Goal: Task Accomplishment & Management: Use online tool/utility

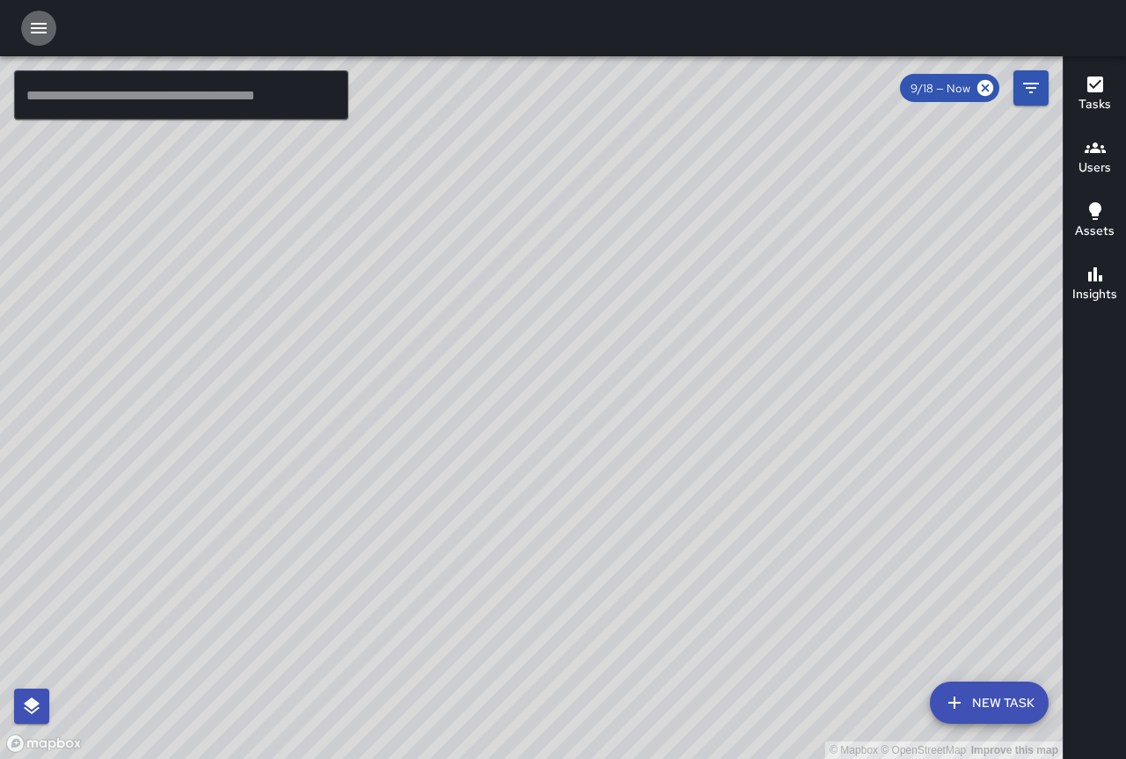
click at [38, 35] on icon "button" at bounding box center [38, 28] width 21 height 21
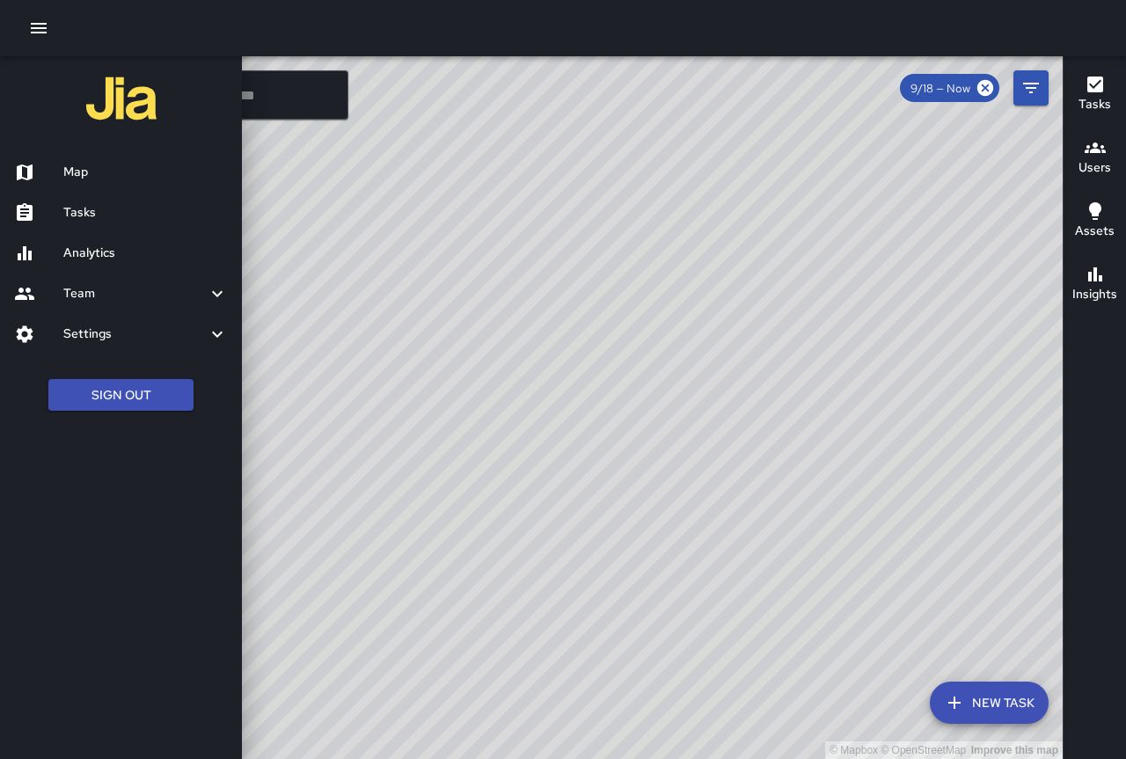
click at [111, 252] on h6 "Analytics" at bounding box center [145, 253] width 164 height 19
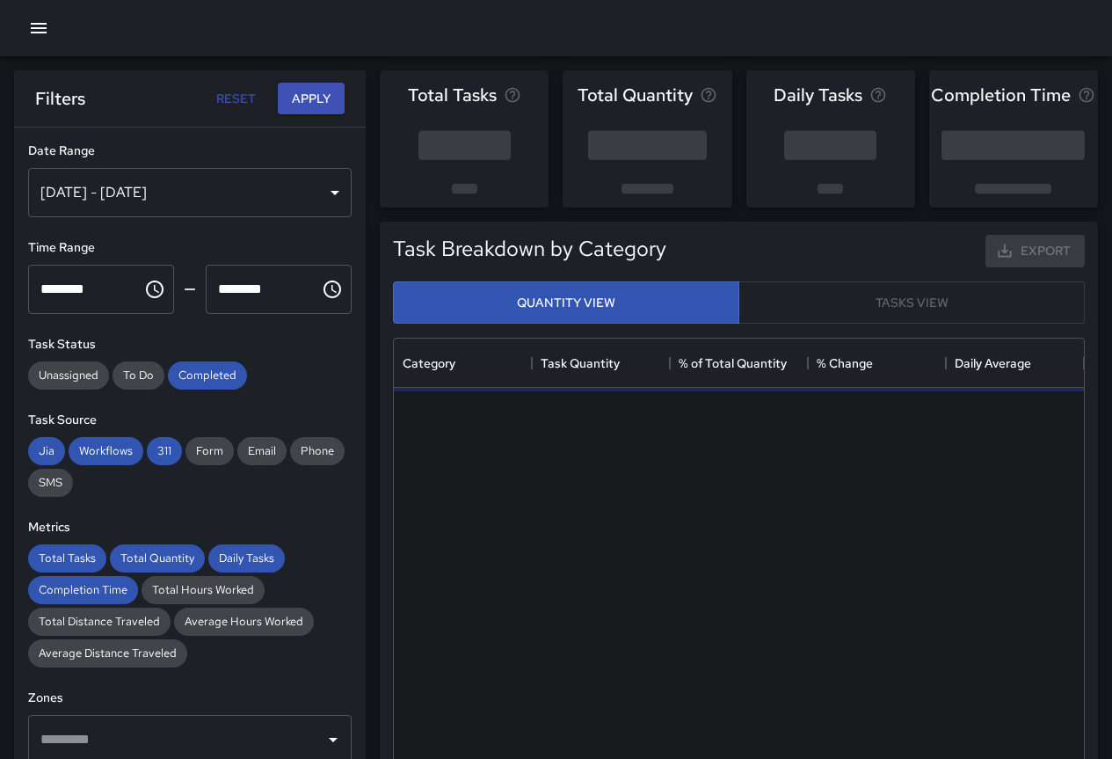
scroll to position [513, 677]
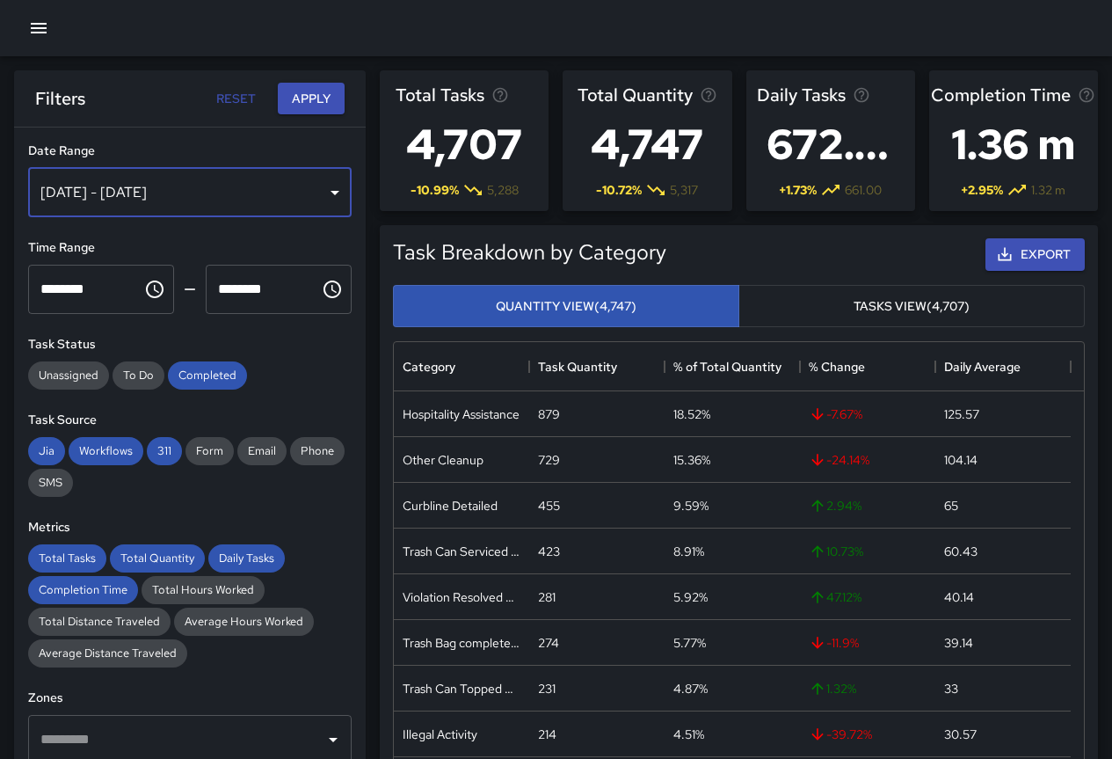
click at [179, 182] on div "[DATE] - [DATE]" at bounding box center [190, 192] width 324 height 49
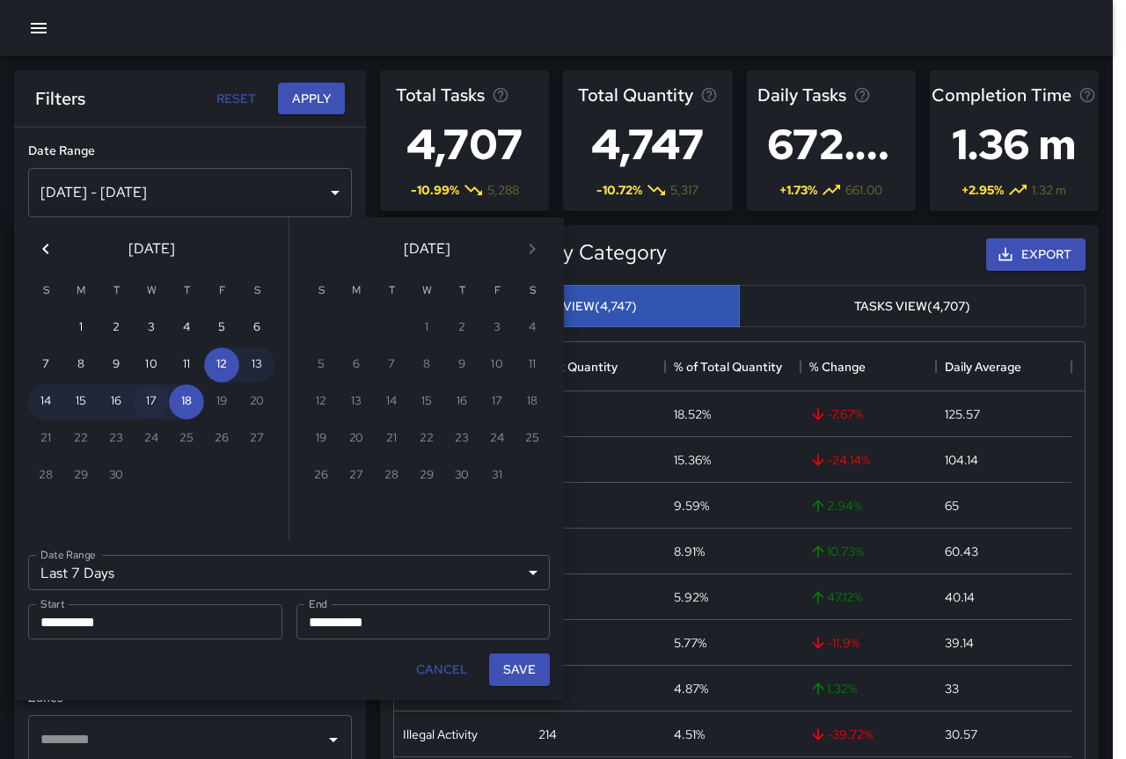
click at [144, 400] on button "17" at bounding box center [151, 401] width 35 height 35
type input "******"
type input "**********"
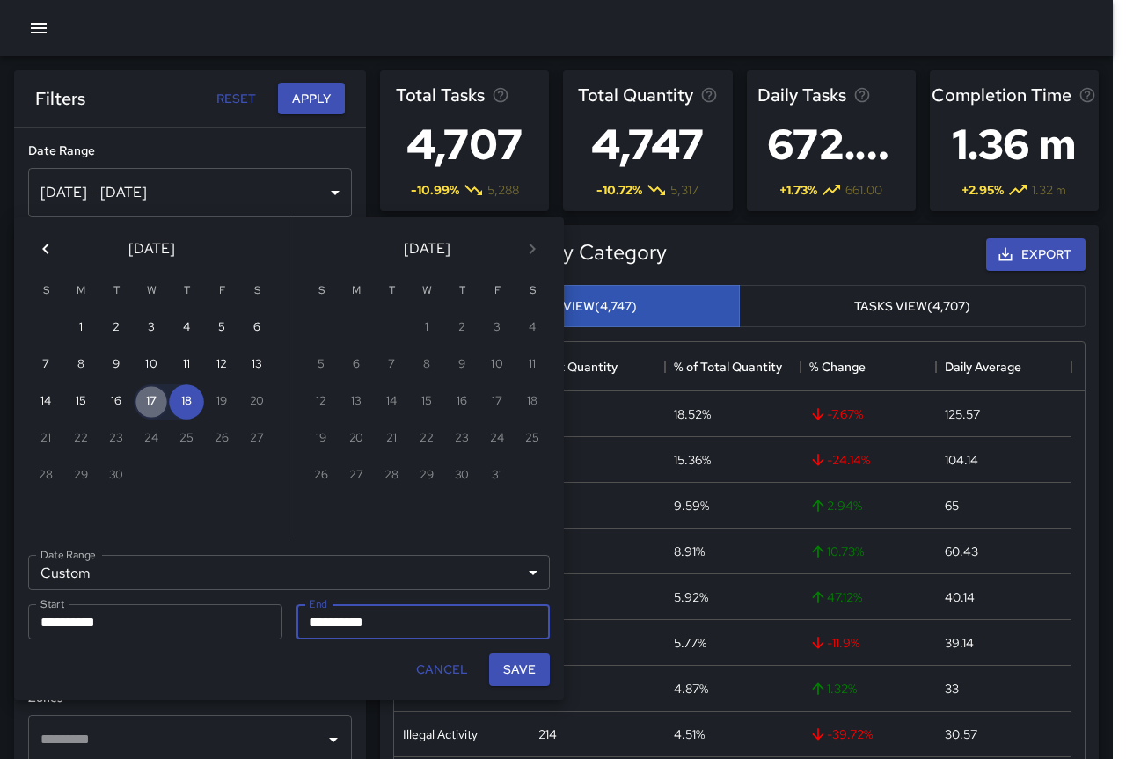
click at [144, 400] on button "17" at bounding box center [151, 401] width 35 height 35
type input "**********"
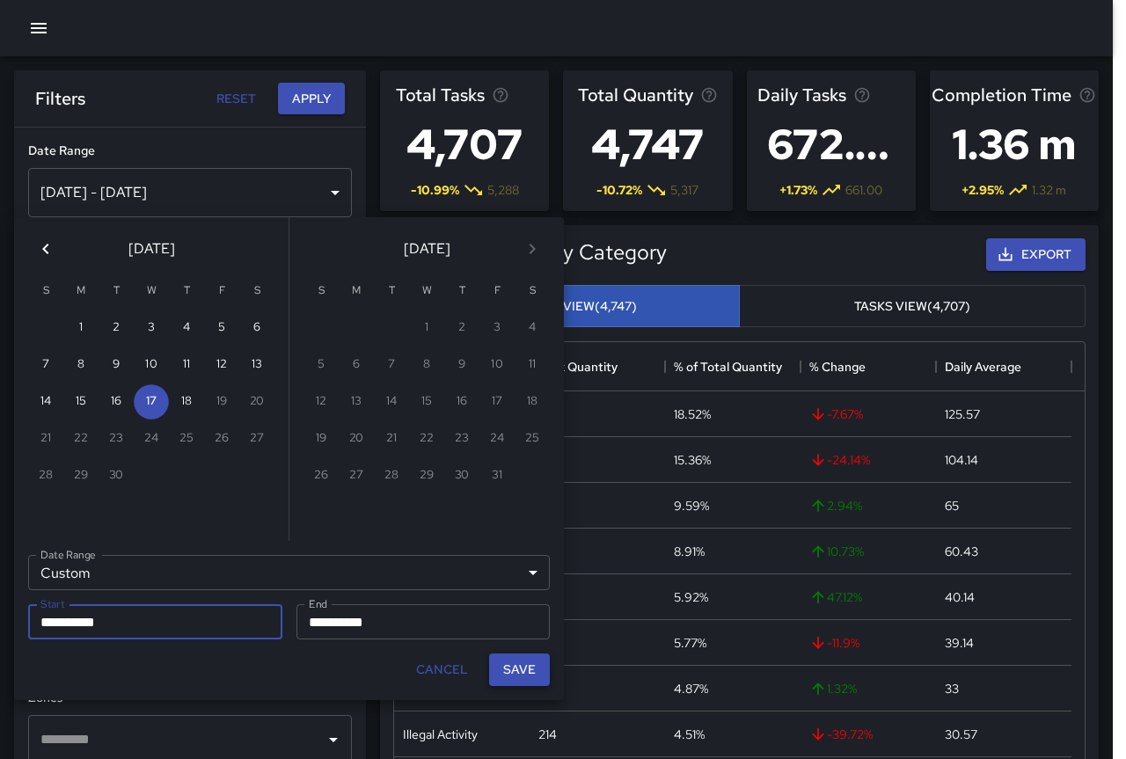
click at [506, 666] on button "Save" at bounding box center [519, 669] width 61 height 33
type input "**********"
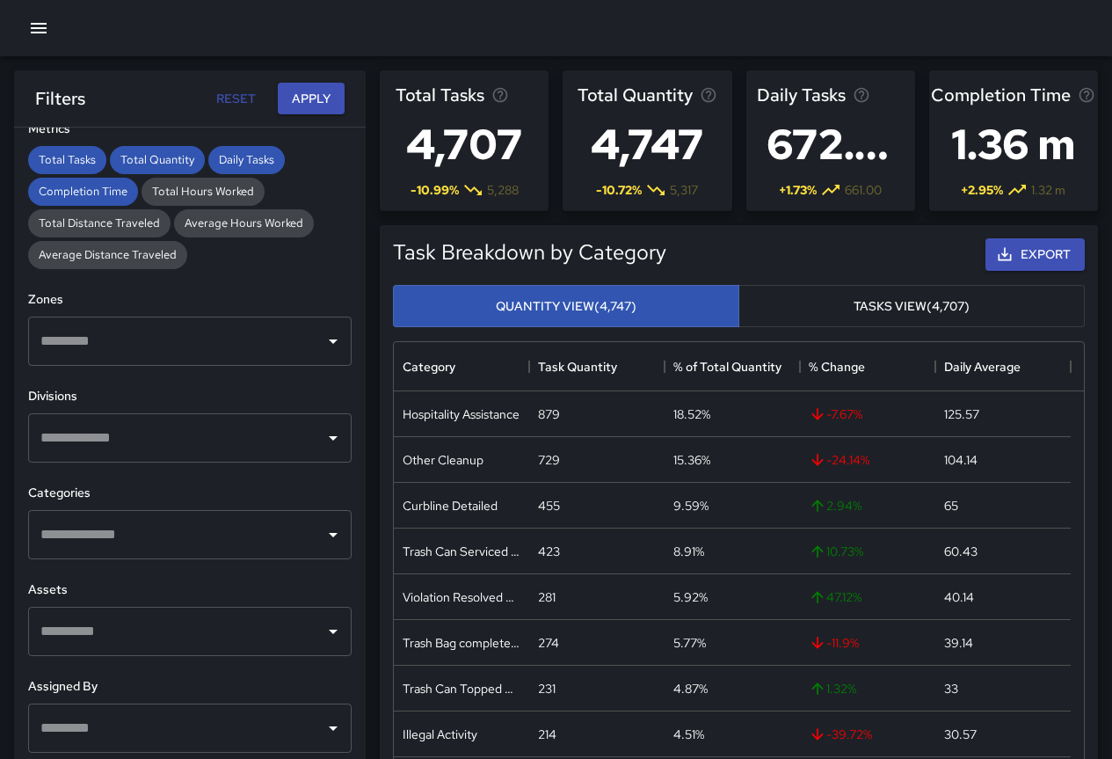
scroll to position [433, 0]
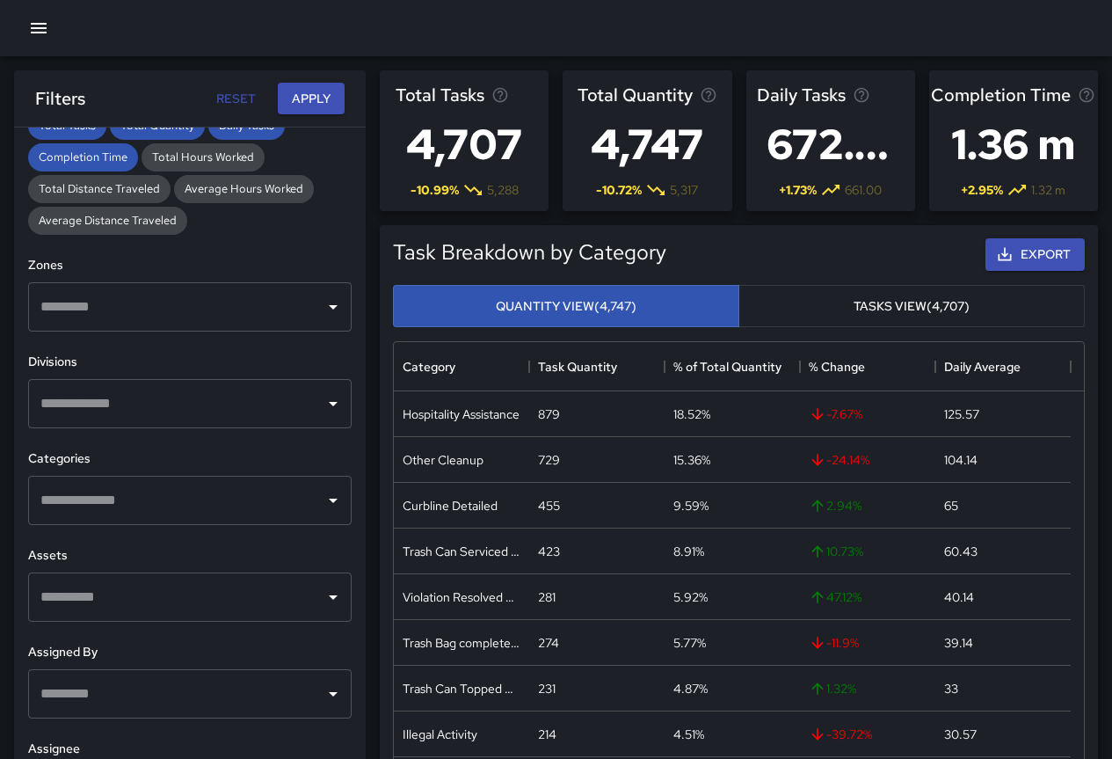
click at [301, 493] on input "text" at bounding box center [176, 500] width 281 height 33
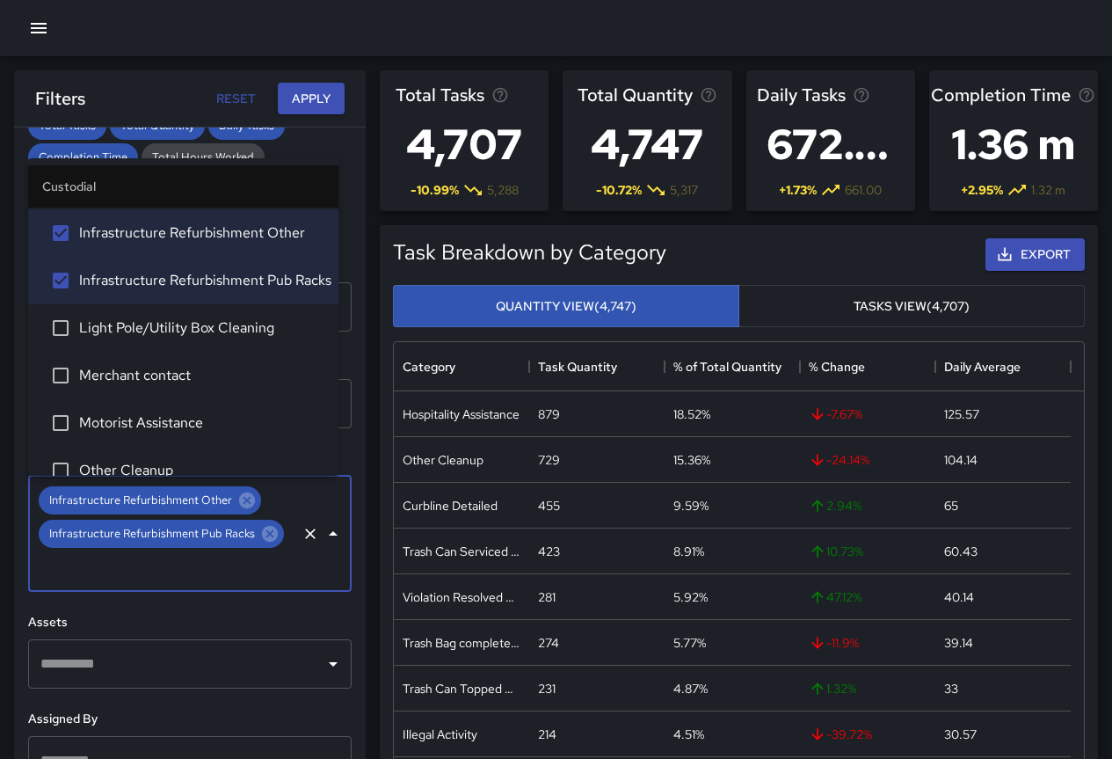
scroll to position [616, 0]
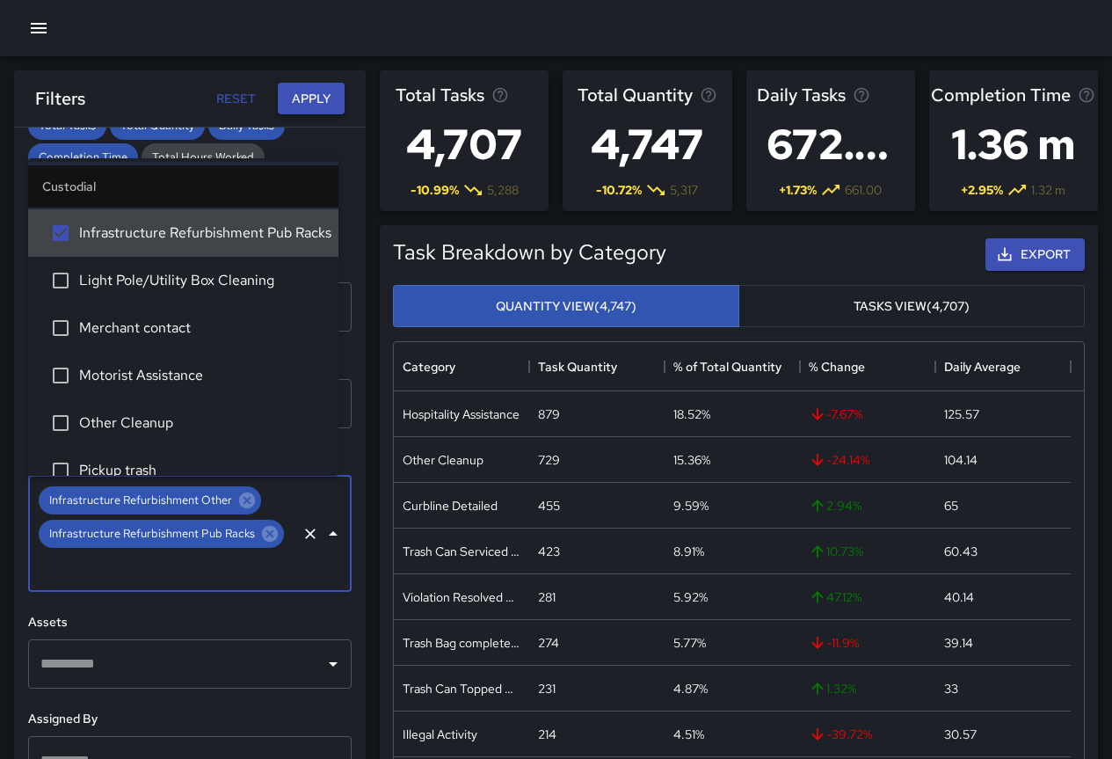
click at [316, 98] on button "Apply" at bounding box center [311, 99] width 67 height 33
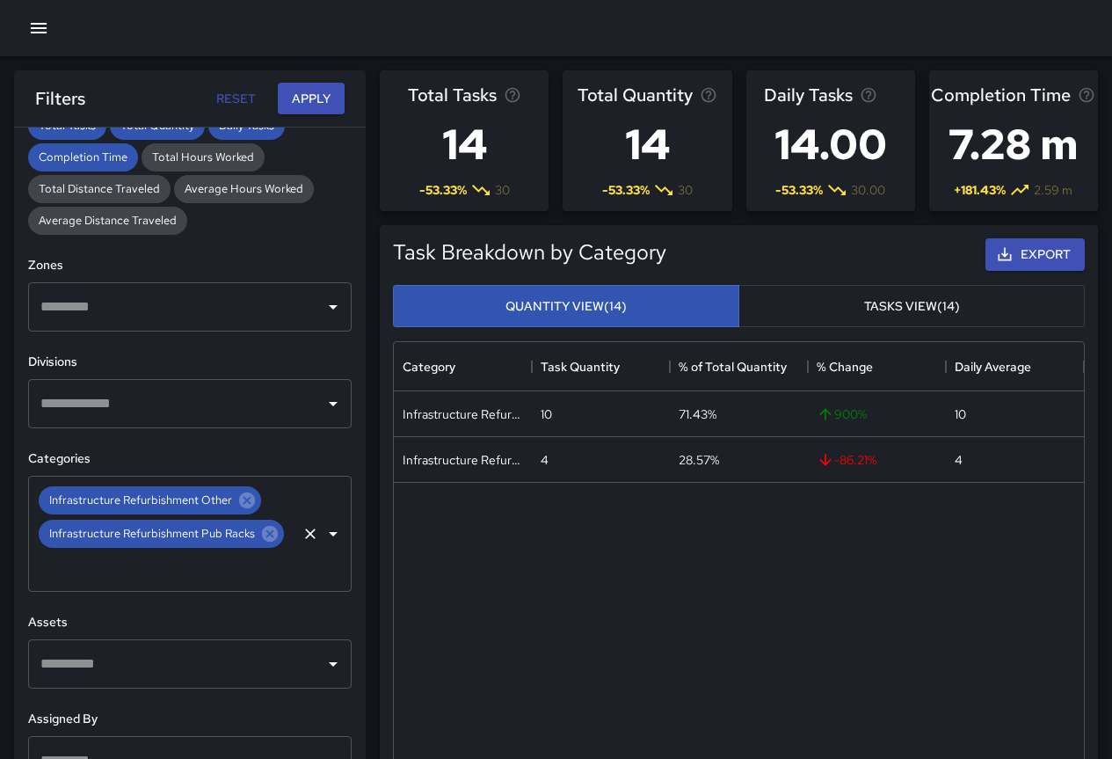
click at [303, 533] on icon "Clear" at bounding box center [311, 534] width 18 height 18
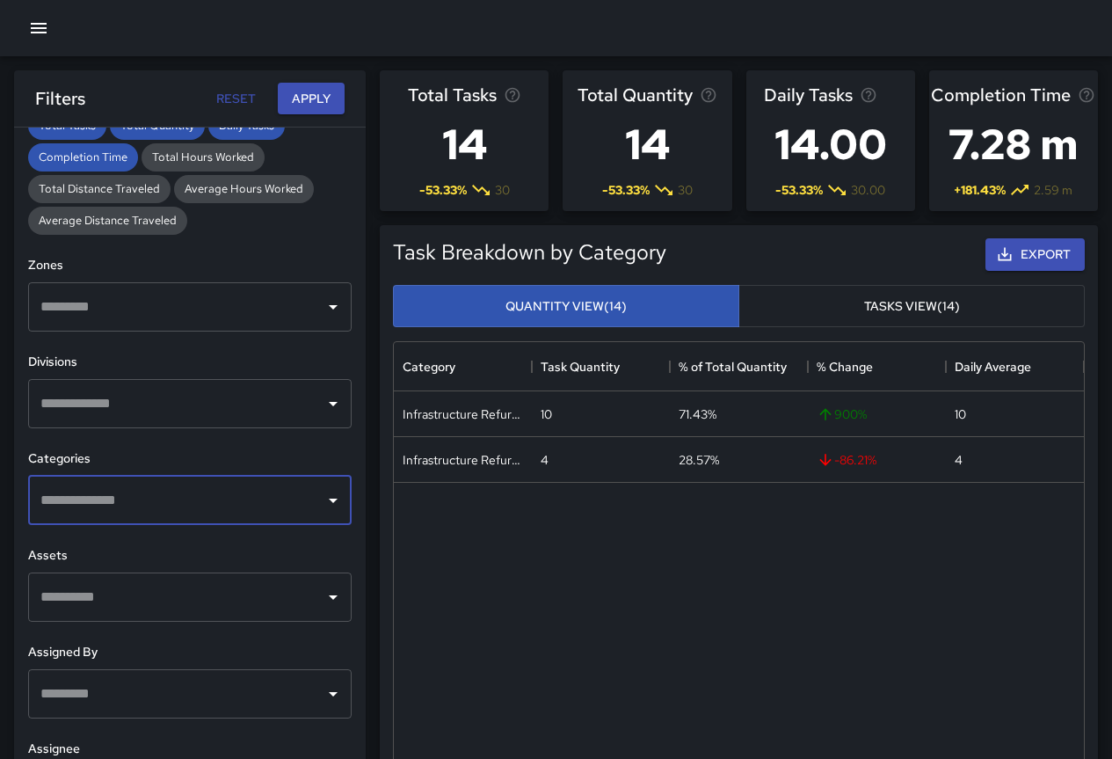
click at [323, 499] on icon "Open" at bounding box center [333, 500] width 21 height 21
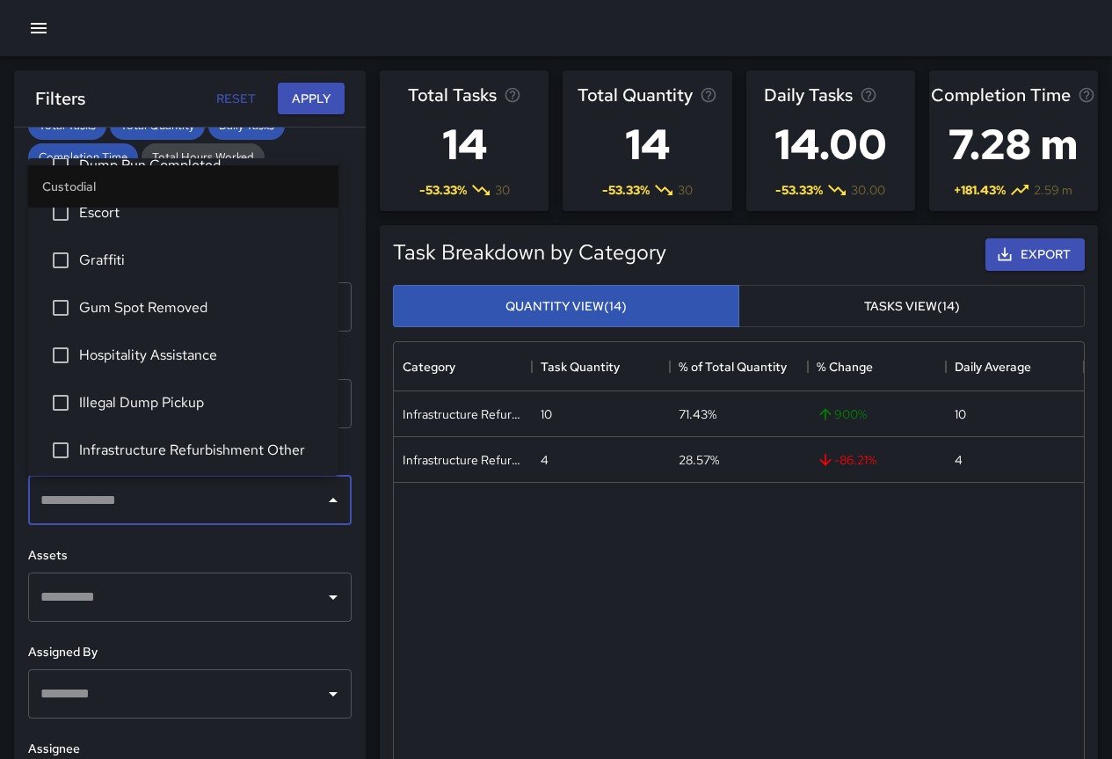
scroll to position [352, 0]
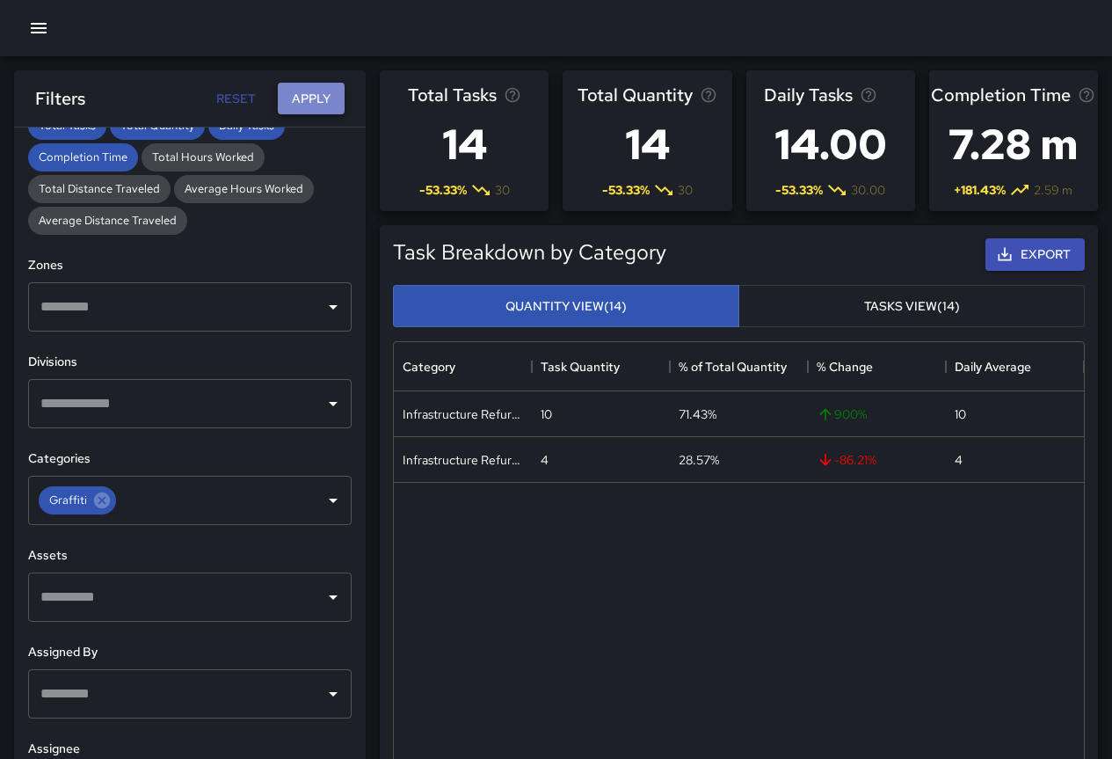
click at [329, 99] on button "Apply" at bounding box center [311, 99] width 67 height 33
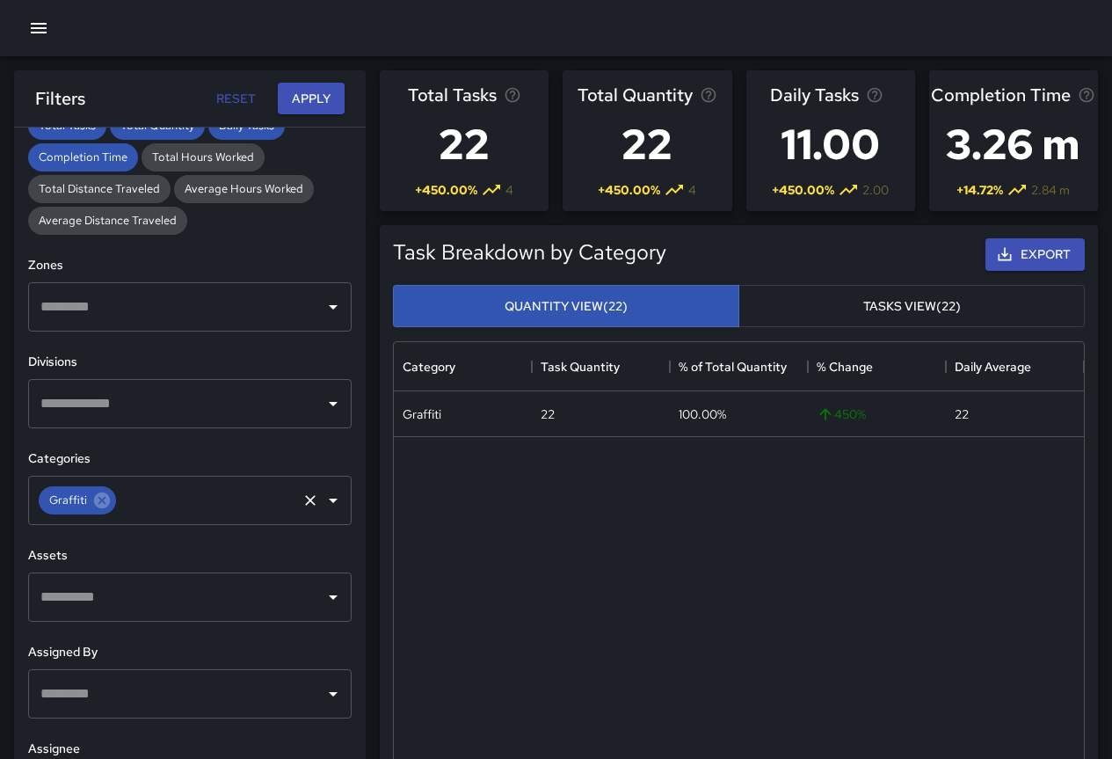
click at [323, 505] on icon "Open" at bounding box center [333, 500] width 21 height 21
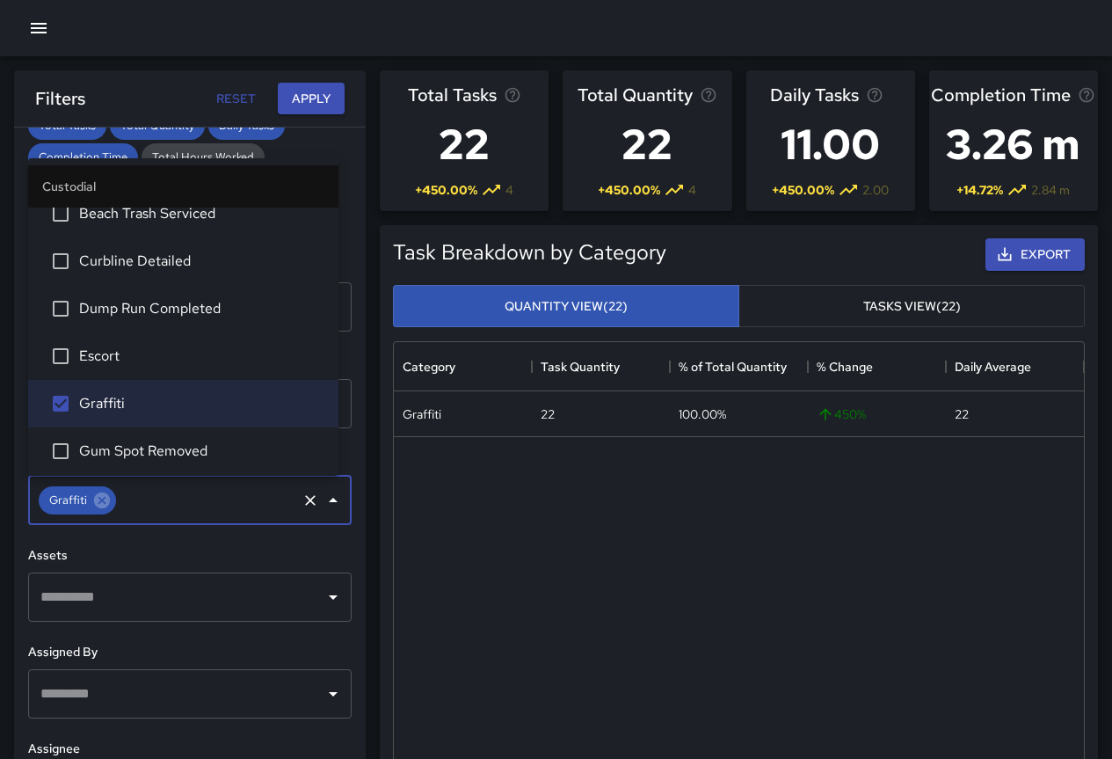
scroll to position [247, 0]
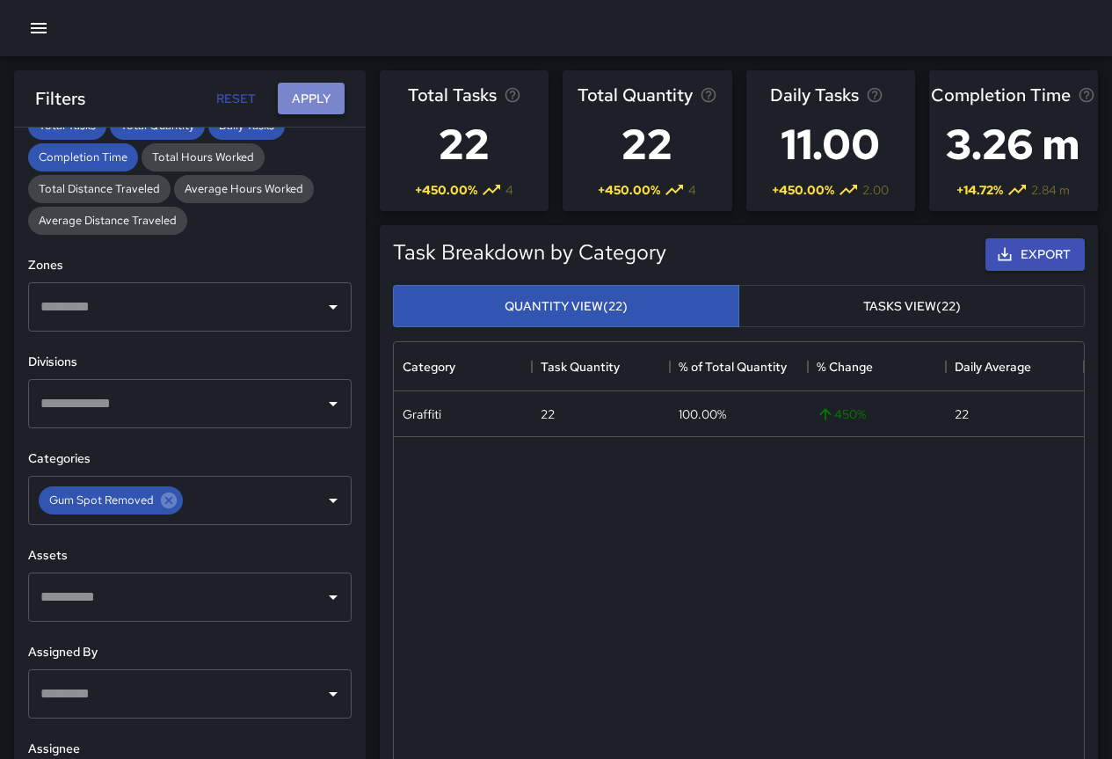
click at [307, 91] on button "Apply" at bounding box center [311, 99] width 67 height 33
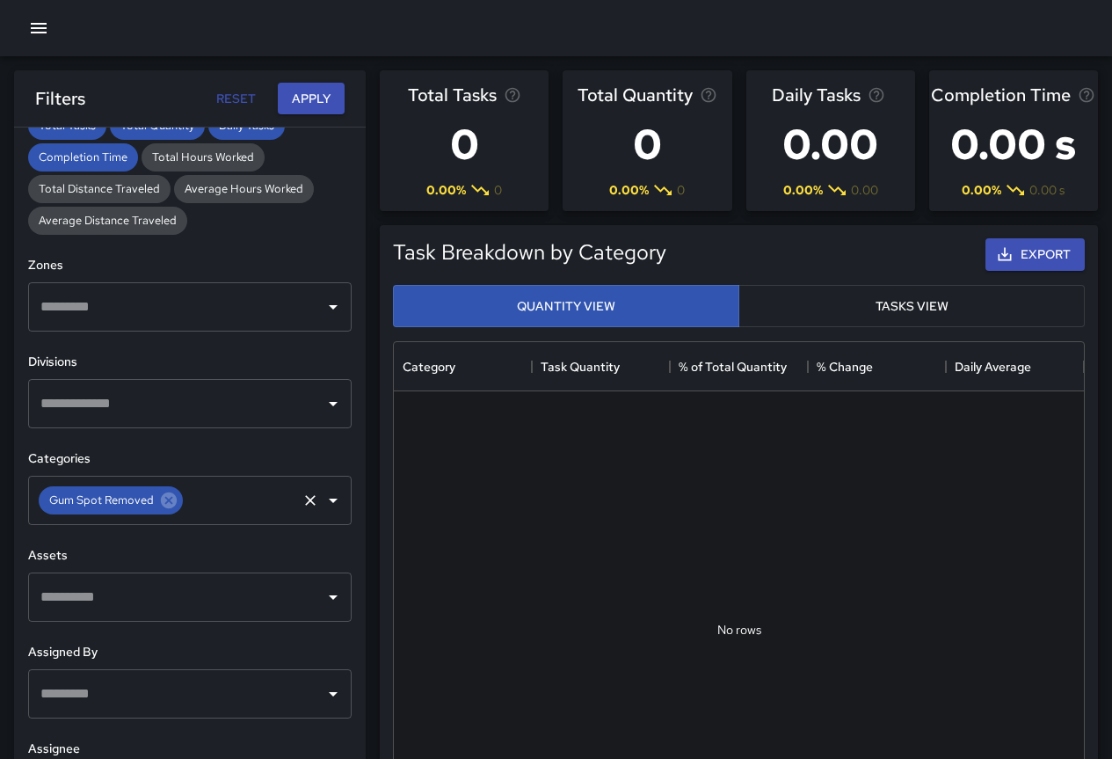
click at [302, 505] on icon "Clear" at bounding box center [311, 501] width 18 height 18
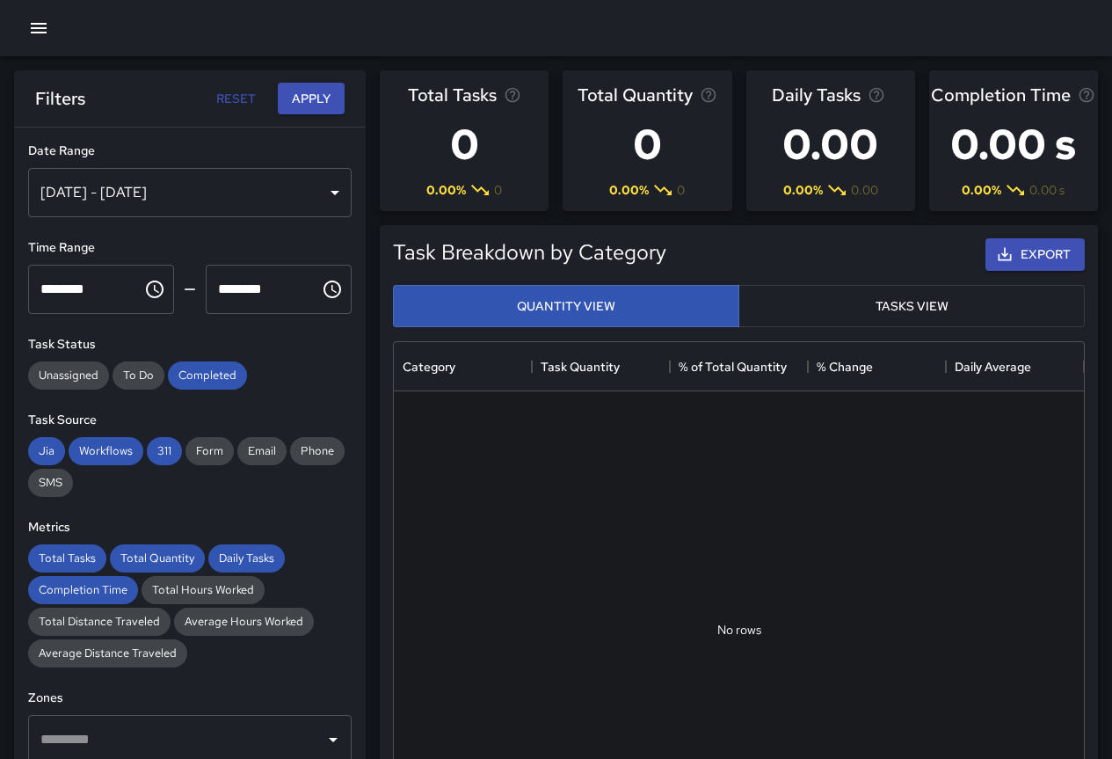
scroll to position [433, 0]
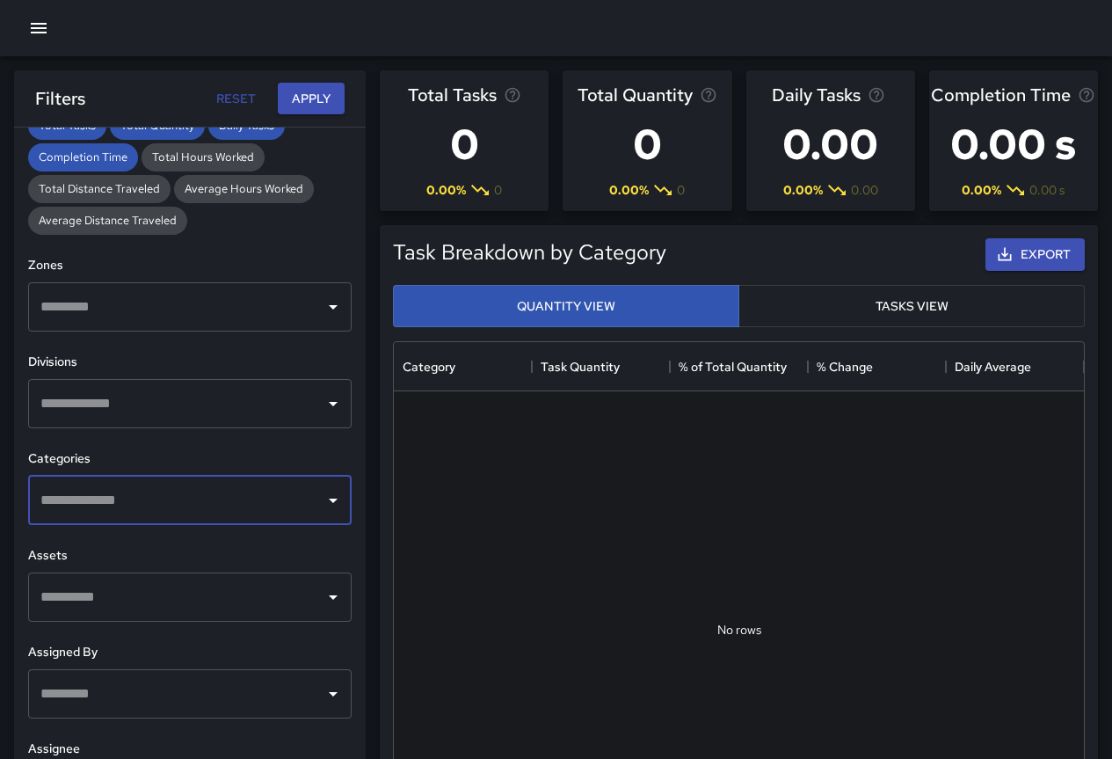
click at [323, 501] on icon "Open" at bounding box center [333, 500] width 21 height 21
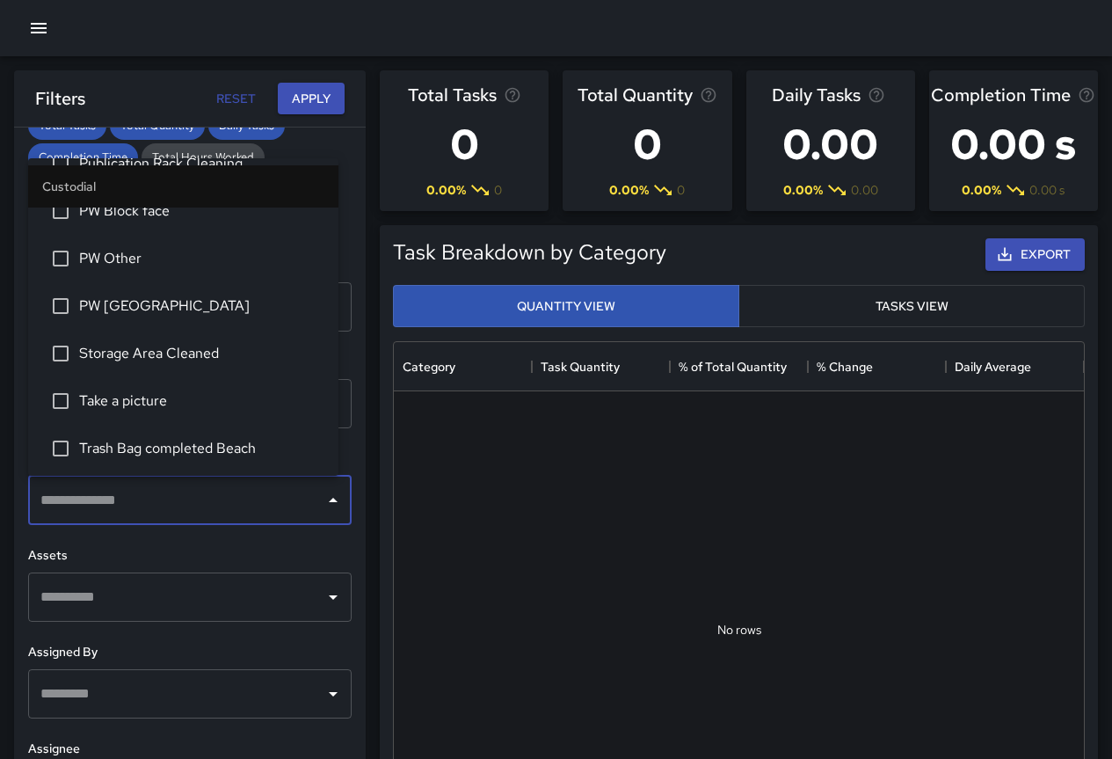
scroll to position [1231, 0]
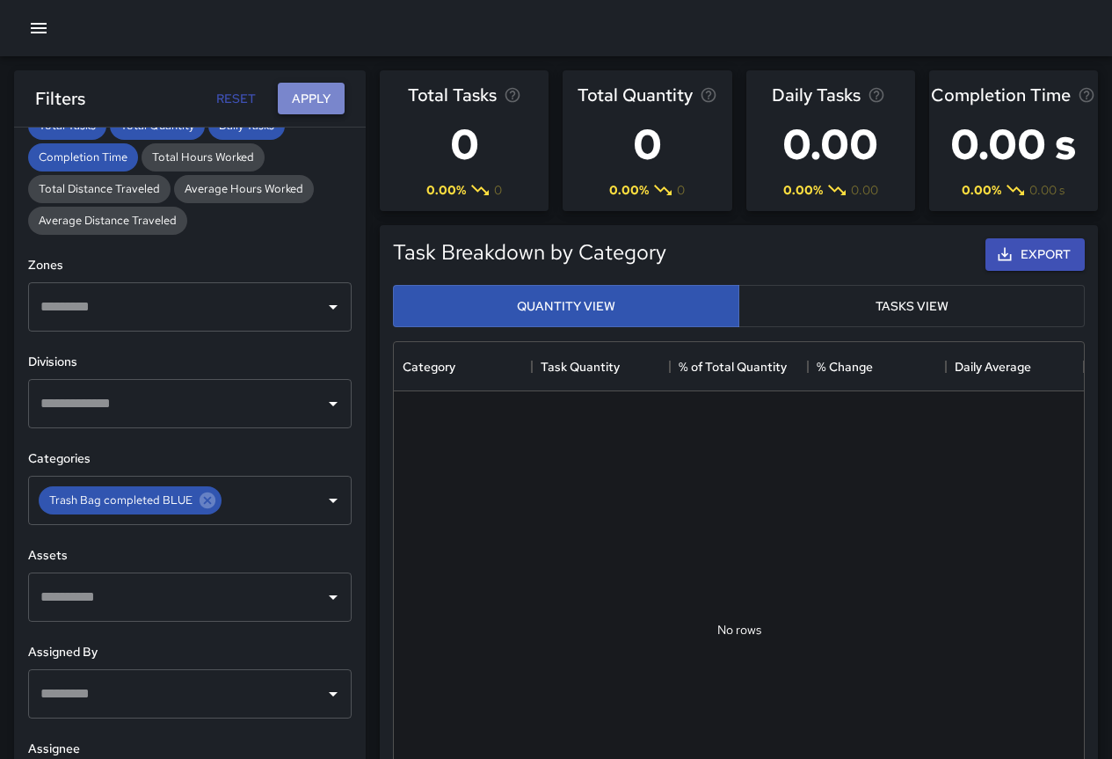
click at [325, 93] on button "Apply" at bounding box center [311, 99] width 67 height 33
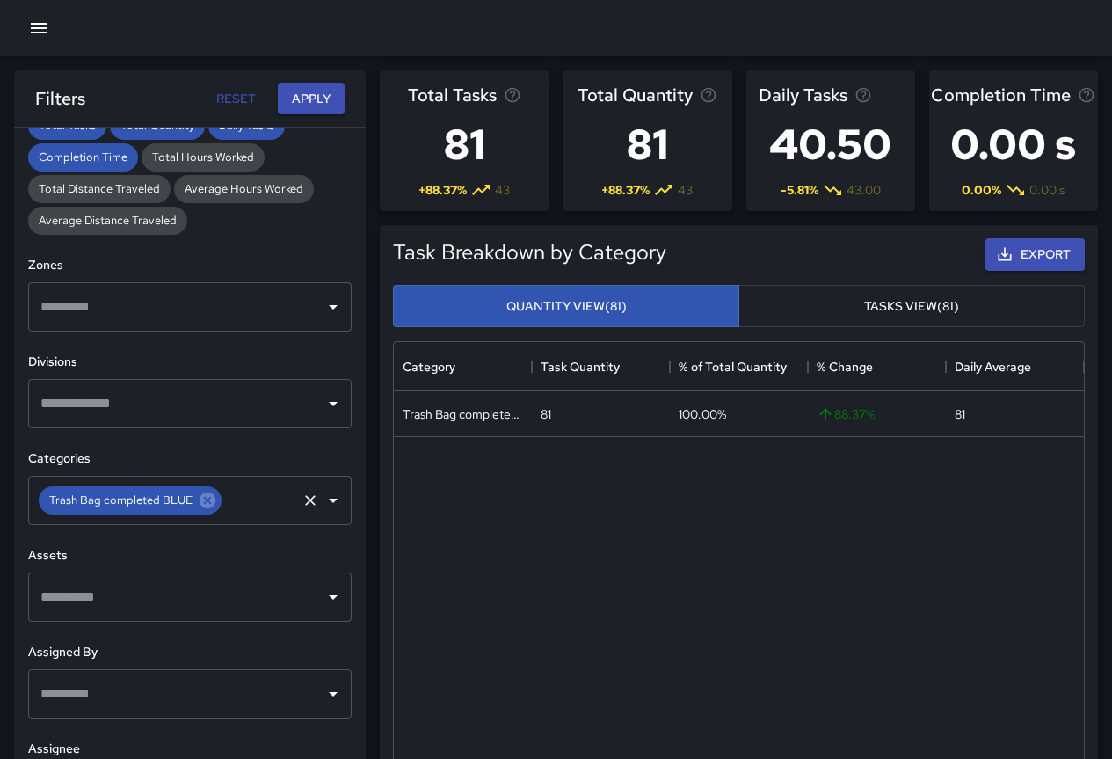
click at [329, 499] on icon "Open" at bounding box center [333, 501] width 9 height 4
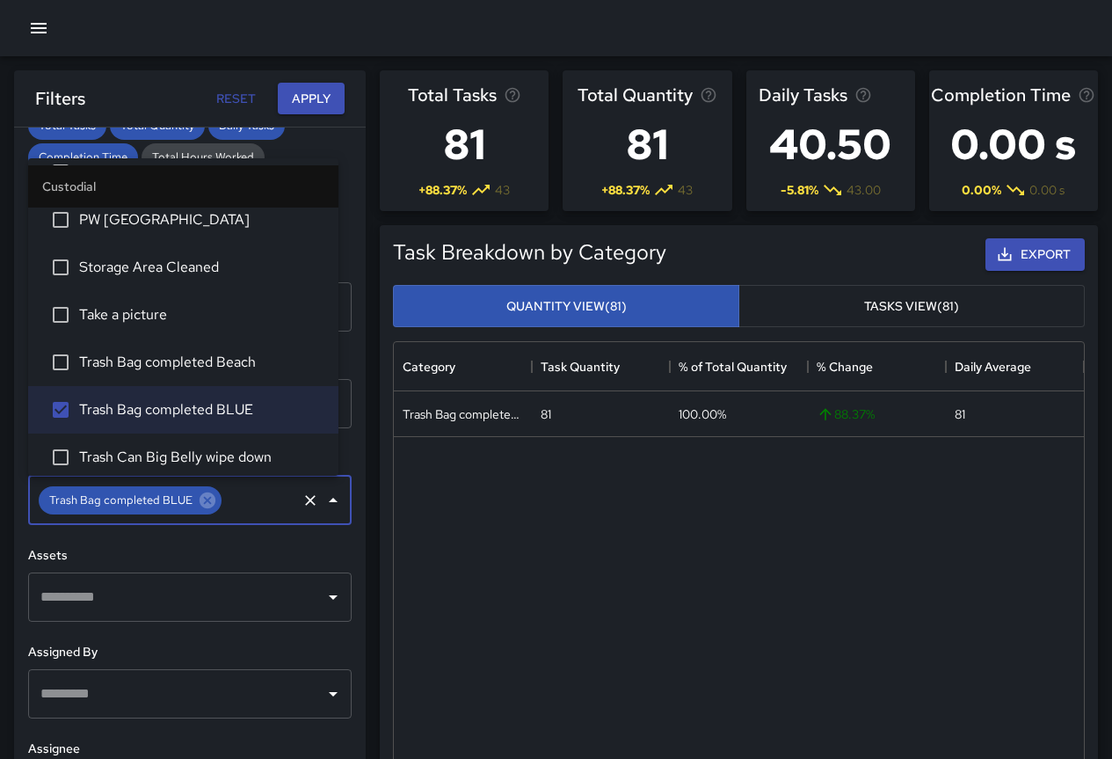
scroll to position [1055, 0]
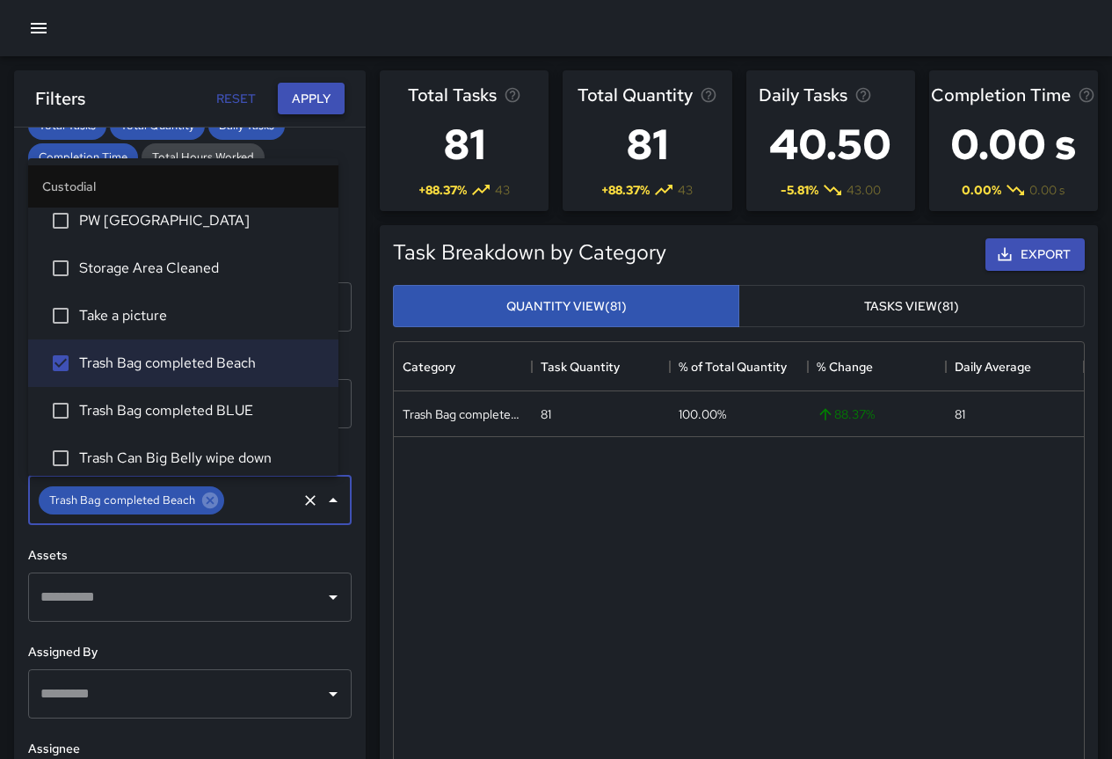
click at [322, 97] on button "Apply" at bounding box center [311, 99] width 67 height 33
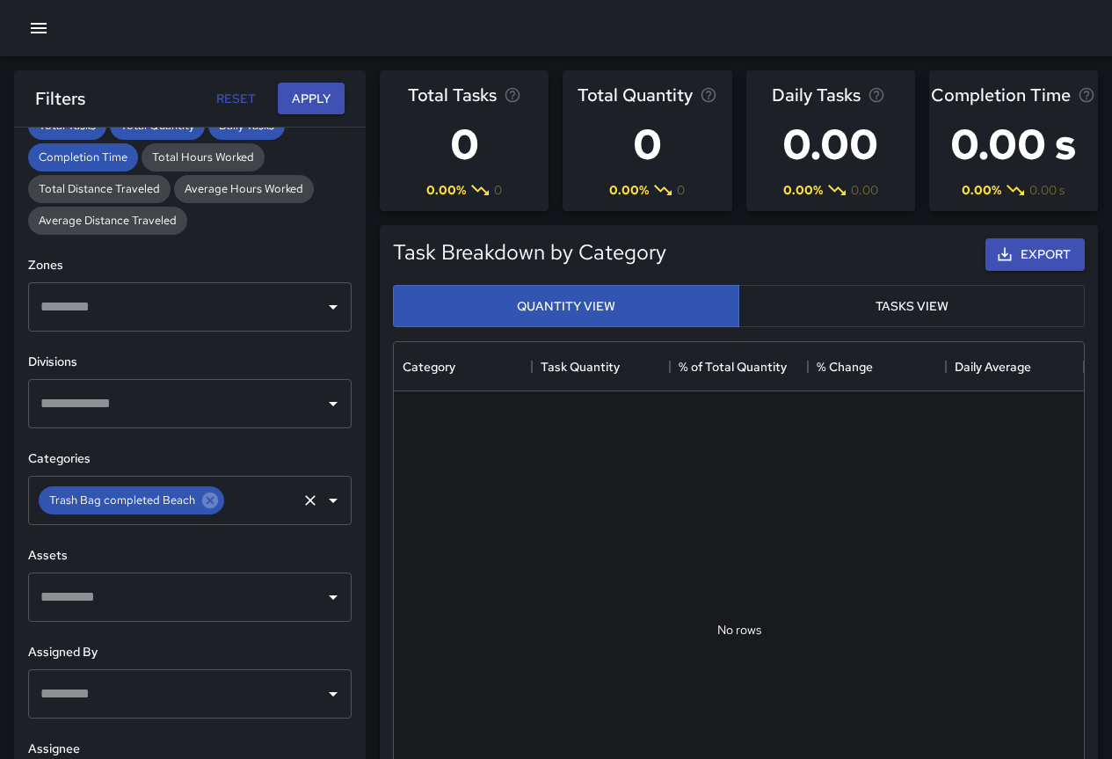
click at [302, 505] on icon "Clear" at bounding box center [311, 501] width 18 height 18
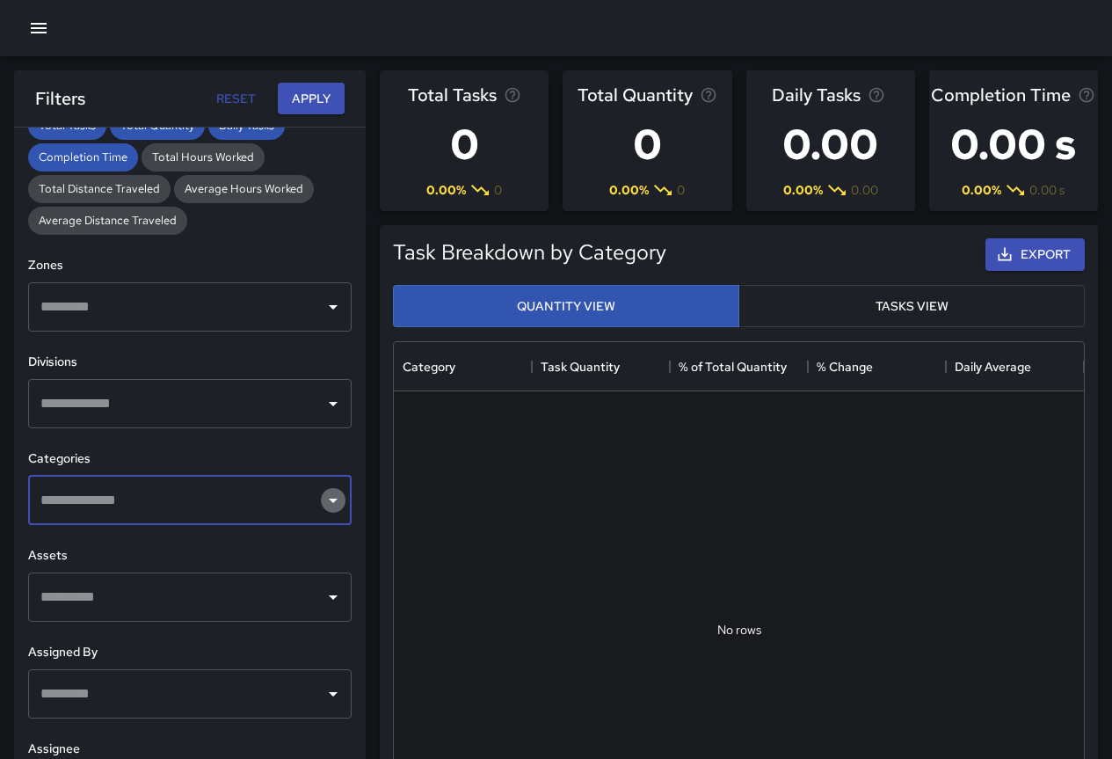
click at [323, 496] on icon "Open" at bounding box center [333, 500] width 21 height 21
click at [324, 498] on icon "Open" at bounding box center [333, 500] width 21 height 21
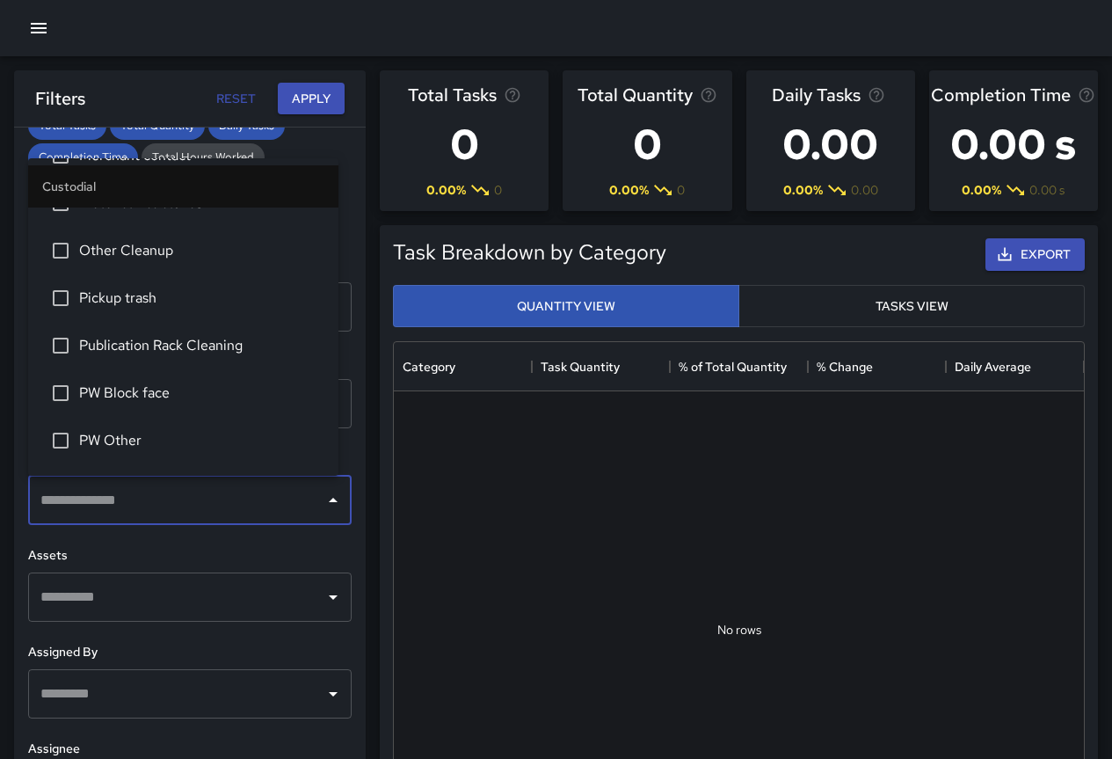
scroll to position [791, 0]
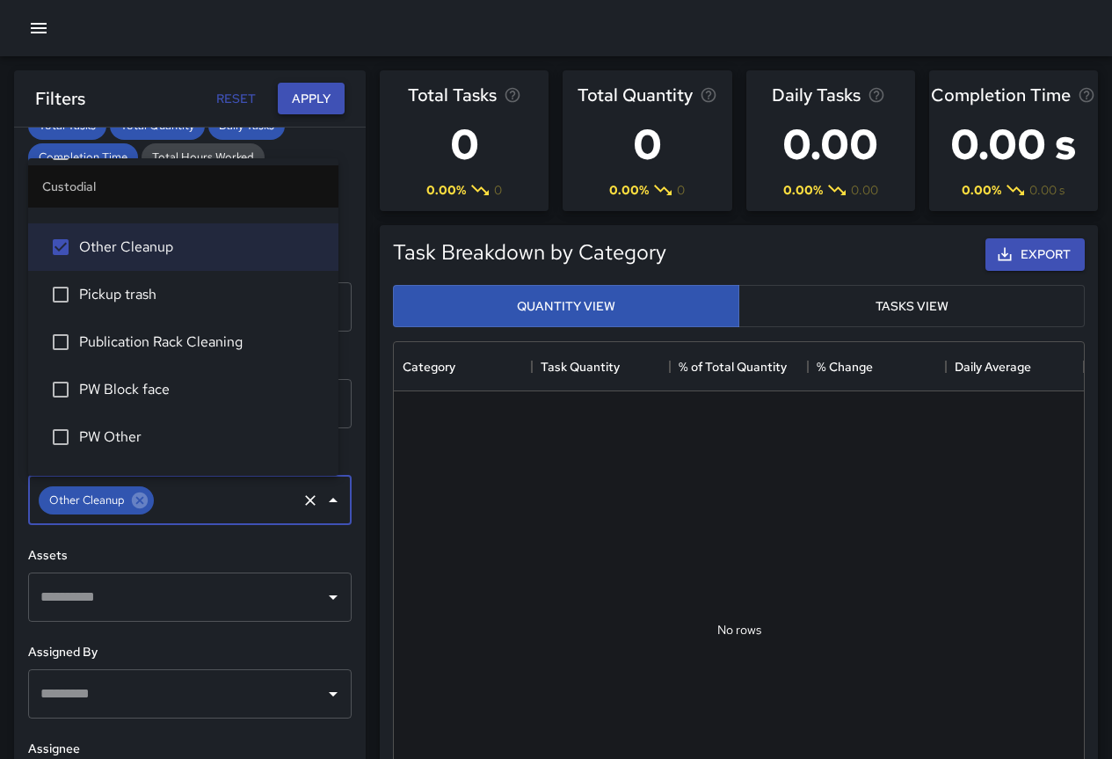
click at [288, 95] on button "Apply" at bounding box center [311, 99] width 67 height 33
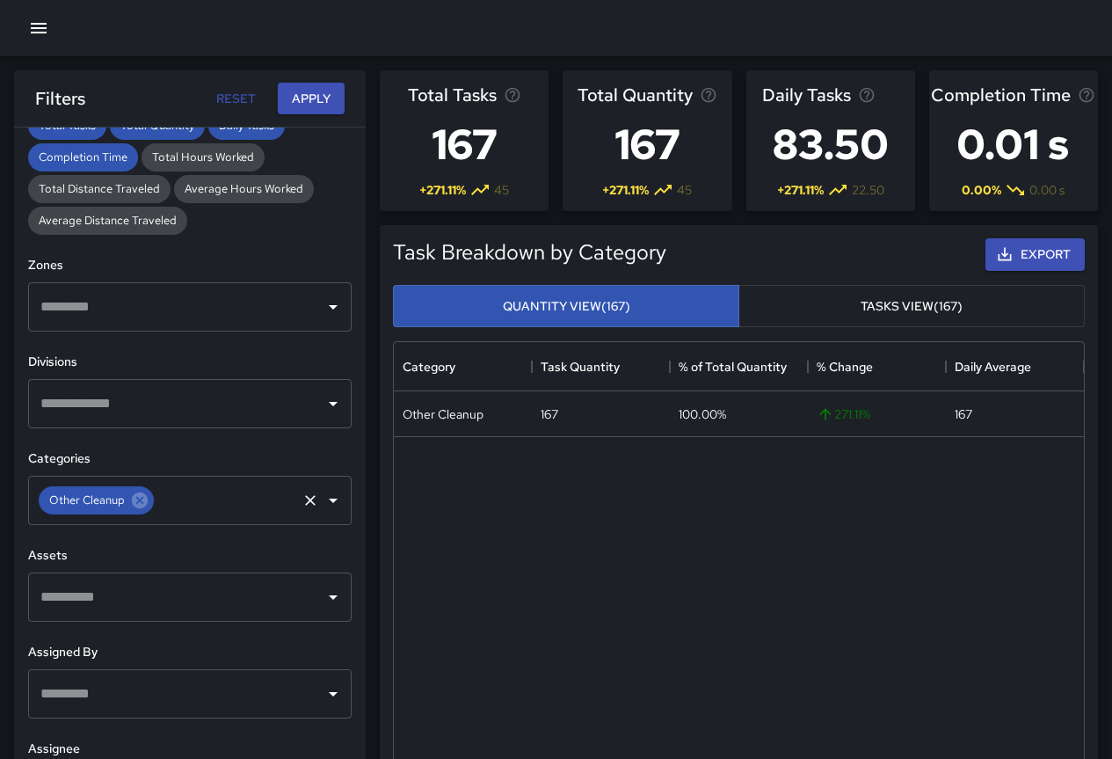
drag, startPoint x: 320, startPoint y: 497, endPoint x: 308, endPoint y: 499, distance: 12.4
click at [323, 497] on icon "Open" at bounding box center [333, 500] width 21 height 21
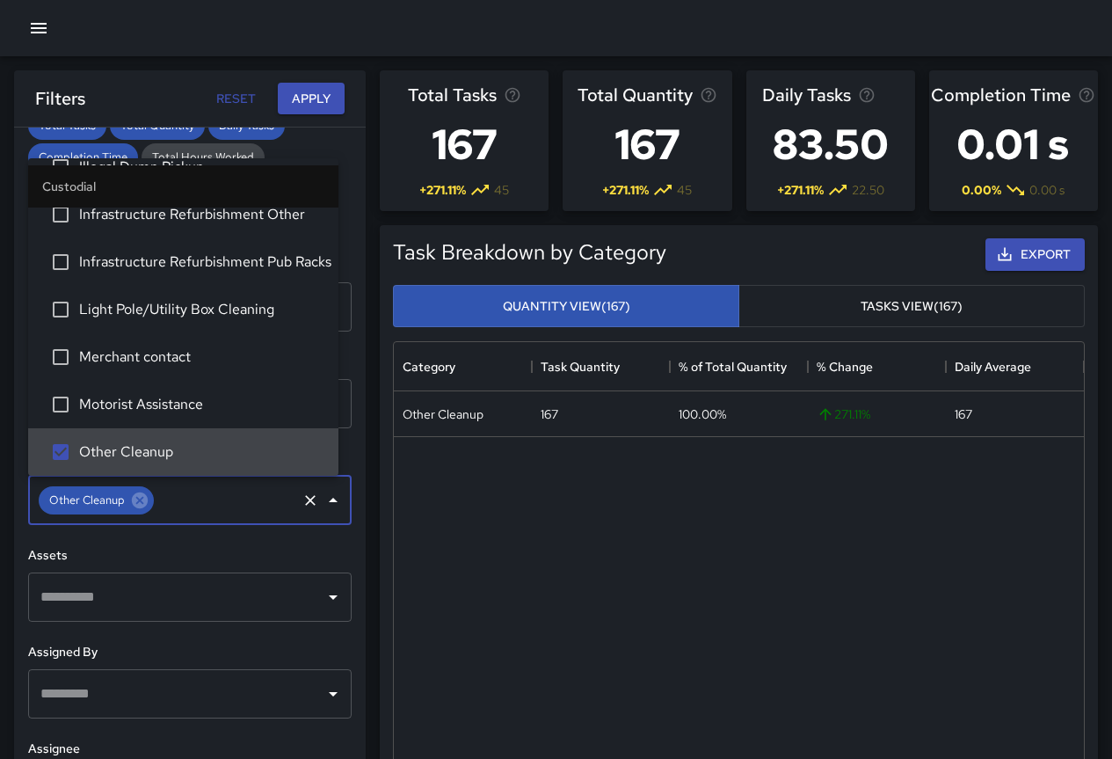
click at [302, 504] on icon "Clear" at bounding box center [311, 501] width 18 height 18
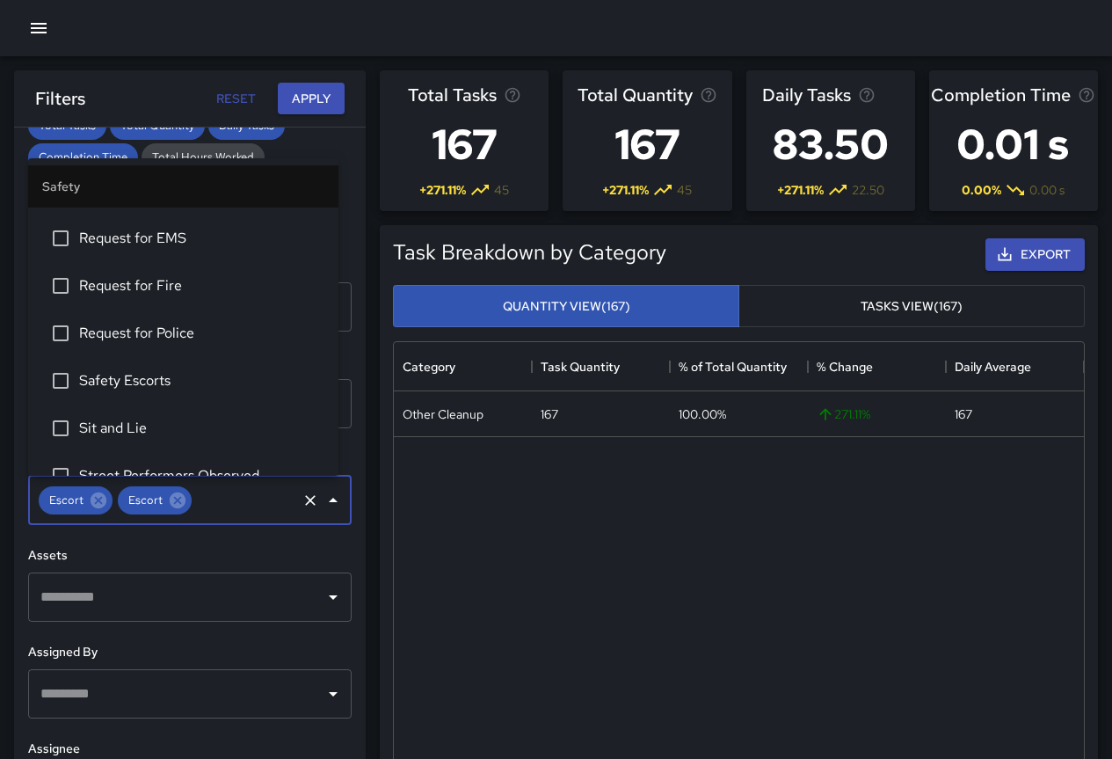
scroll to position [5599, 0]
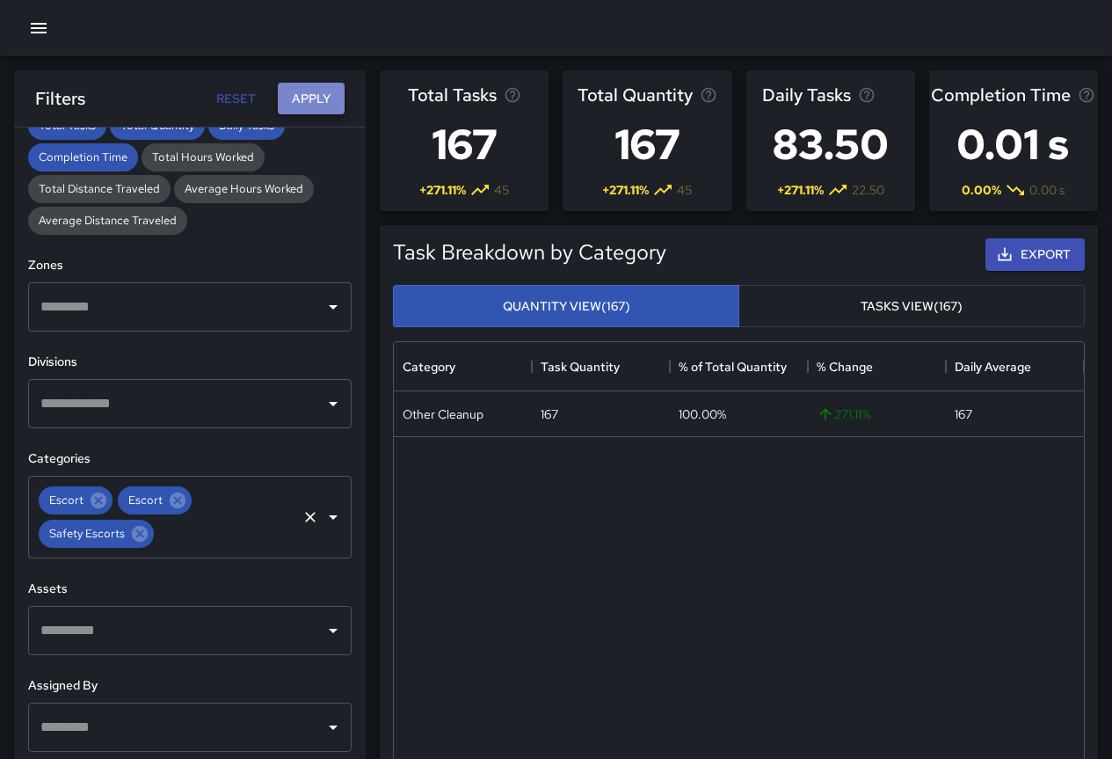
click at [310, 104] on button "Apply" at bounding box center [311, 99] width 67 height 33
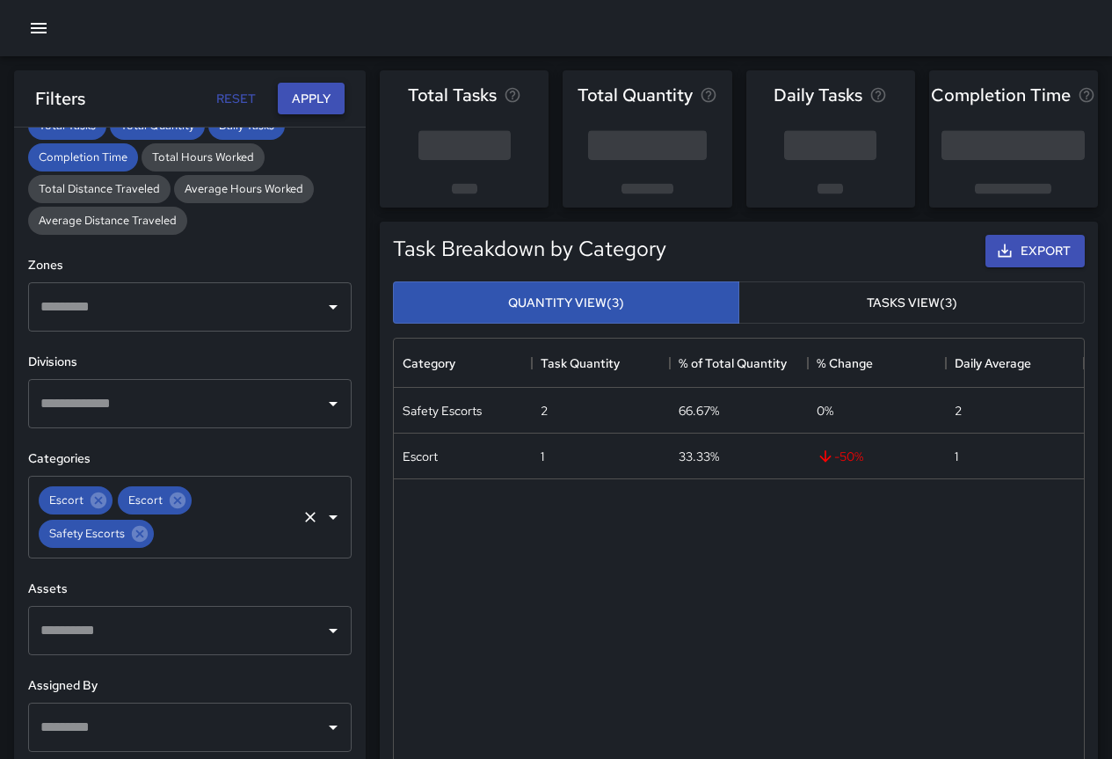
click at [313, 102] on button "Apply" at bounding box center [311, 99] width 67 height 33
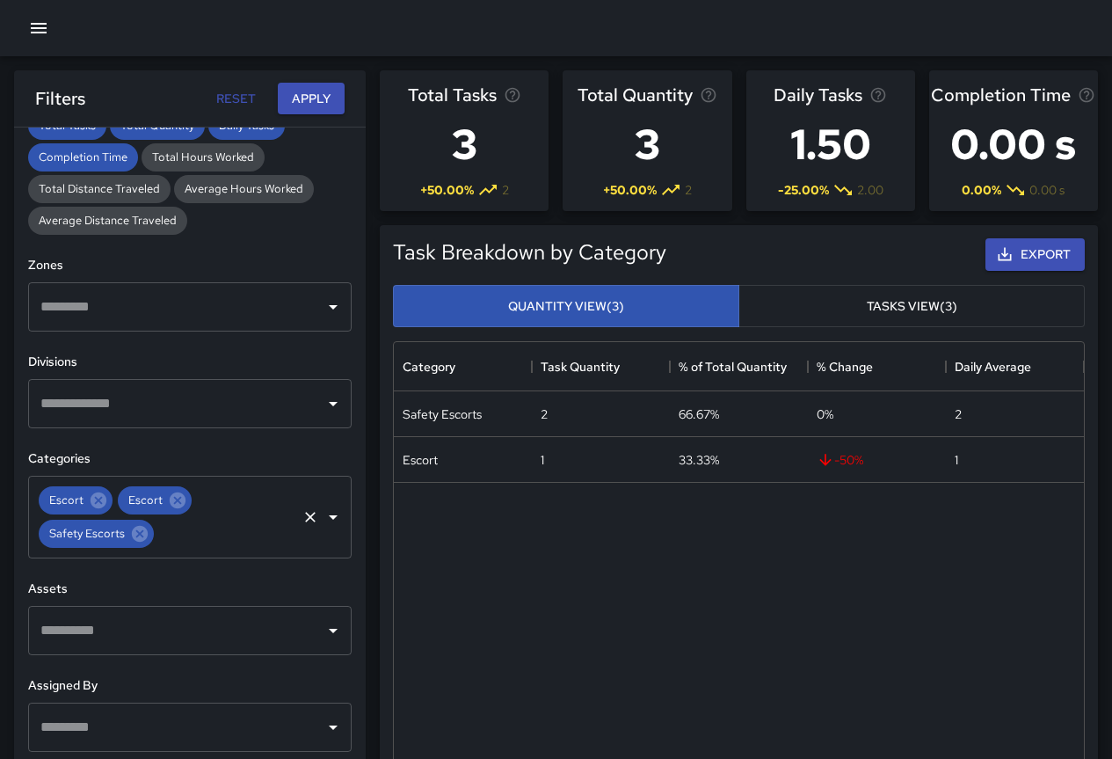
drag, startPoint x: 311, startPoint y: 514, endPoint x: 302, endPoint y: 515, distance: 9.7
click at [323, 514] on icon "Open" at bounding box center [333, 517] width 21 height 21
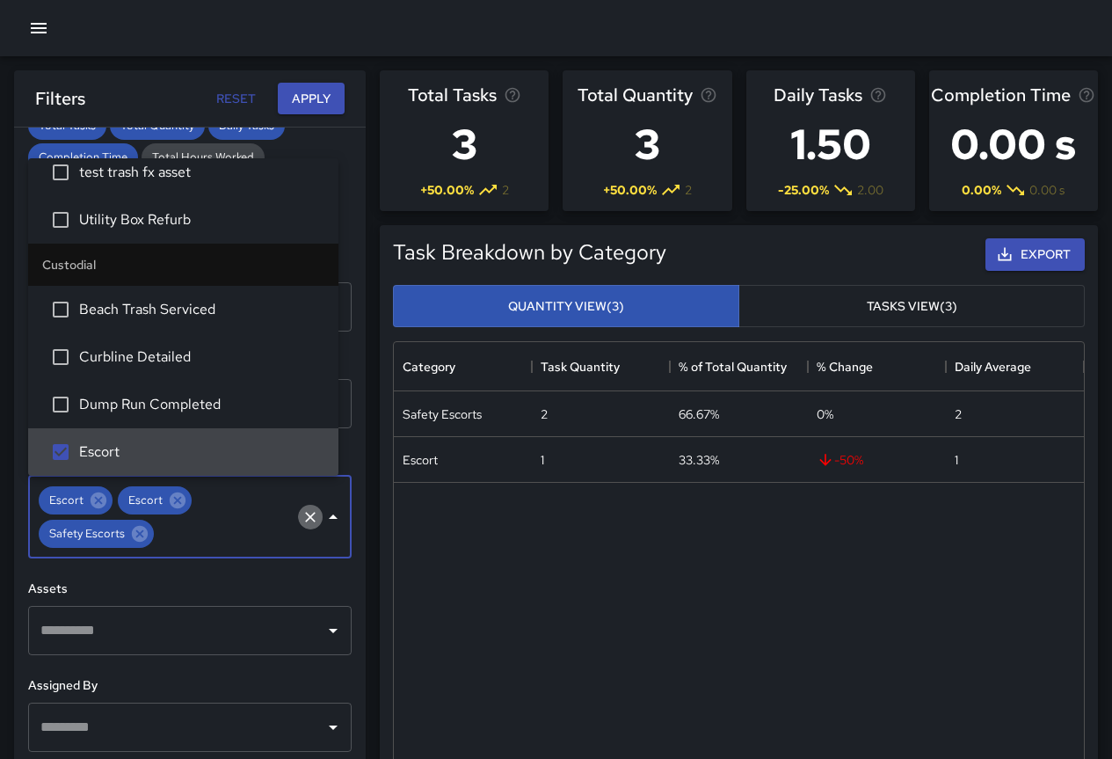
click at [302, 516] on icon "Clear" at bounding box center [311, 517] width 18 height 18
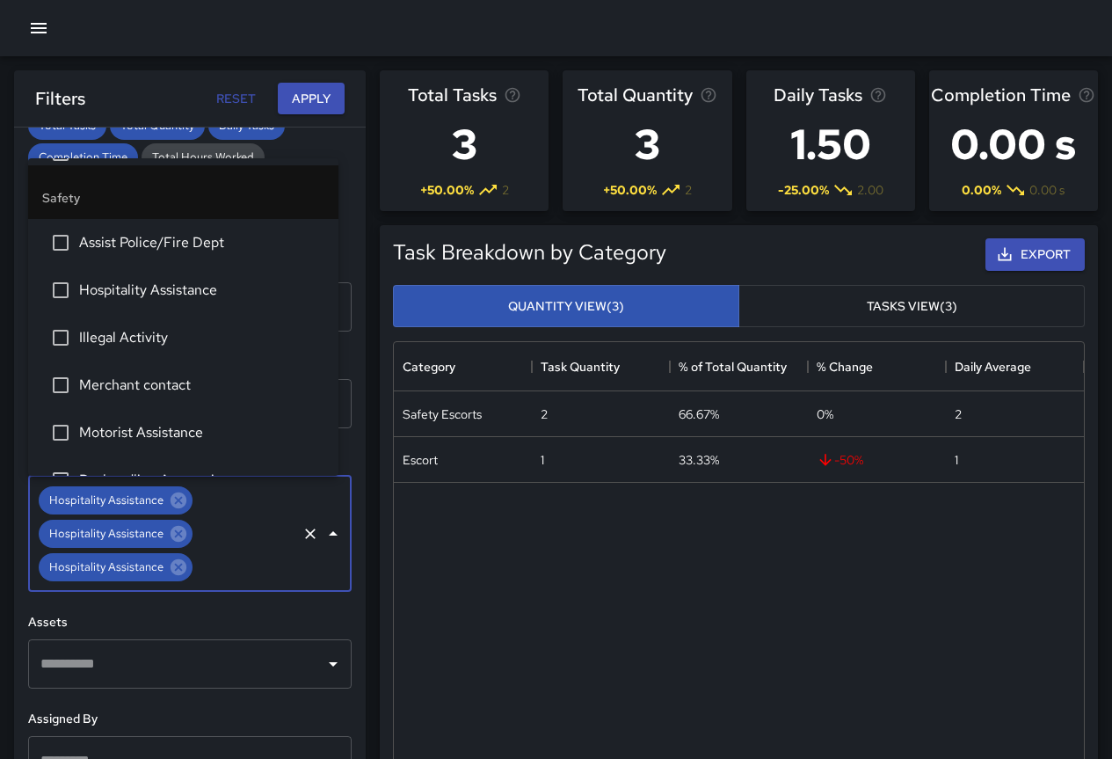
scroll to position [4837, 0]
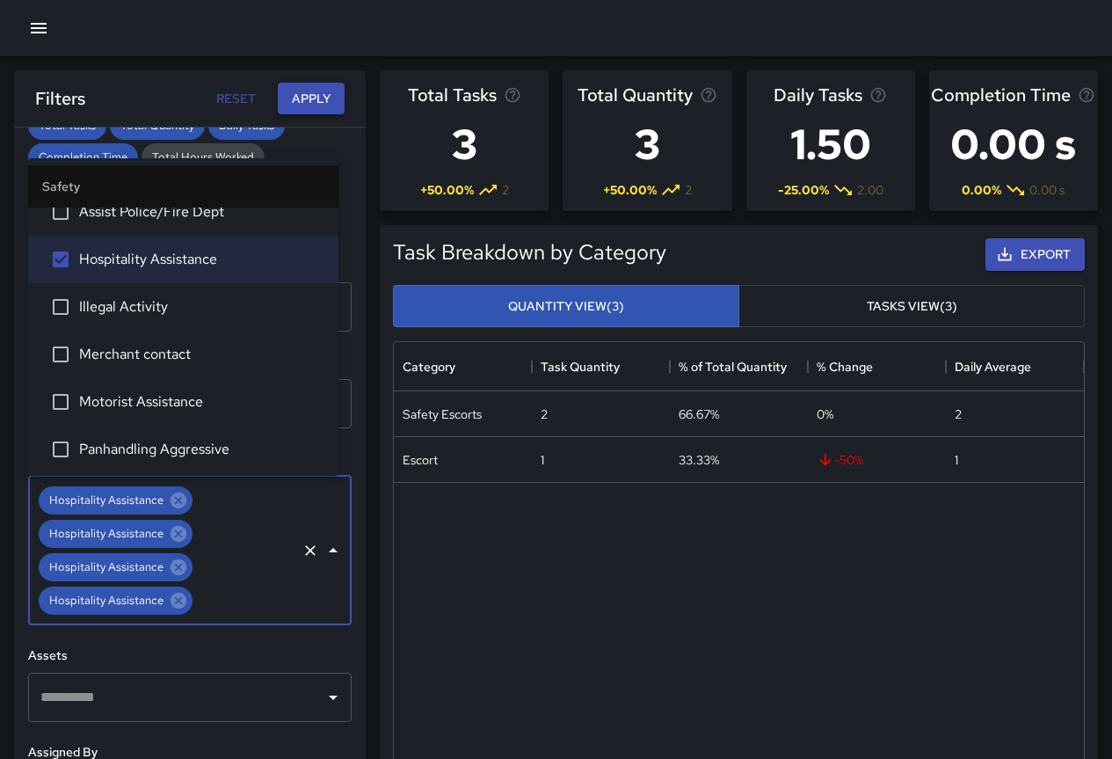
click at [298, 93] on button "Apply" at bounding box center [311, 99] width 67 height 33
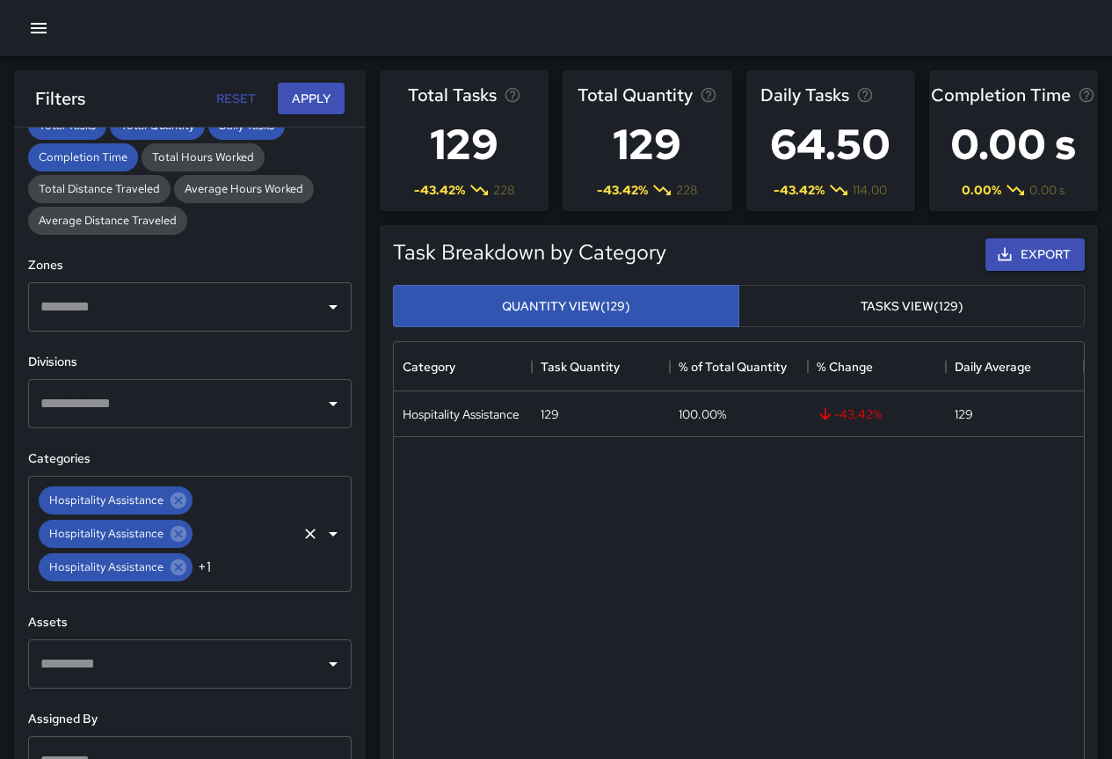
click at [305, 536] on icon "Clear" at bounding box center [310, 534] width 11 height 11
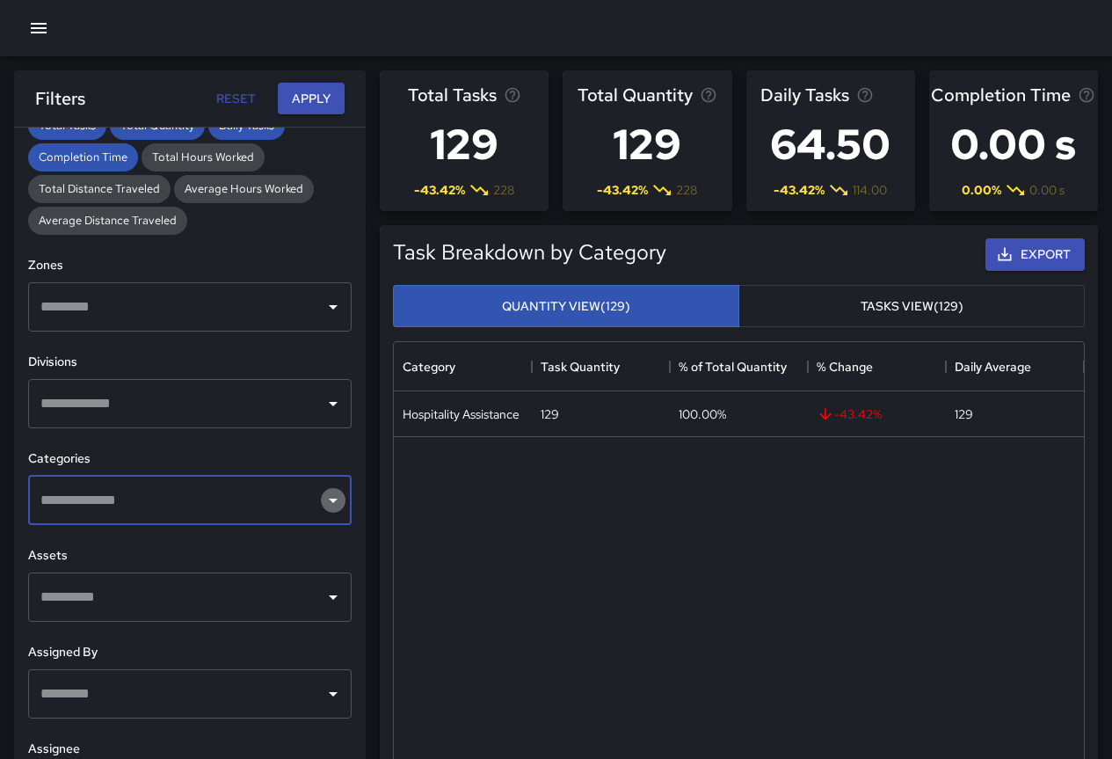
click at [323, 504] on icon "Open" at bounding box center [333, 500] width 21 height 21
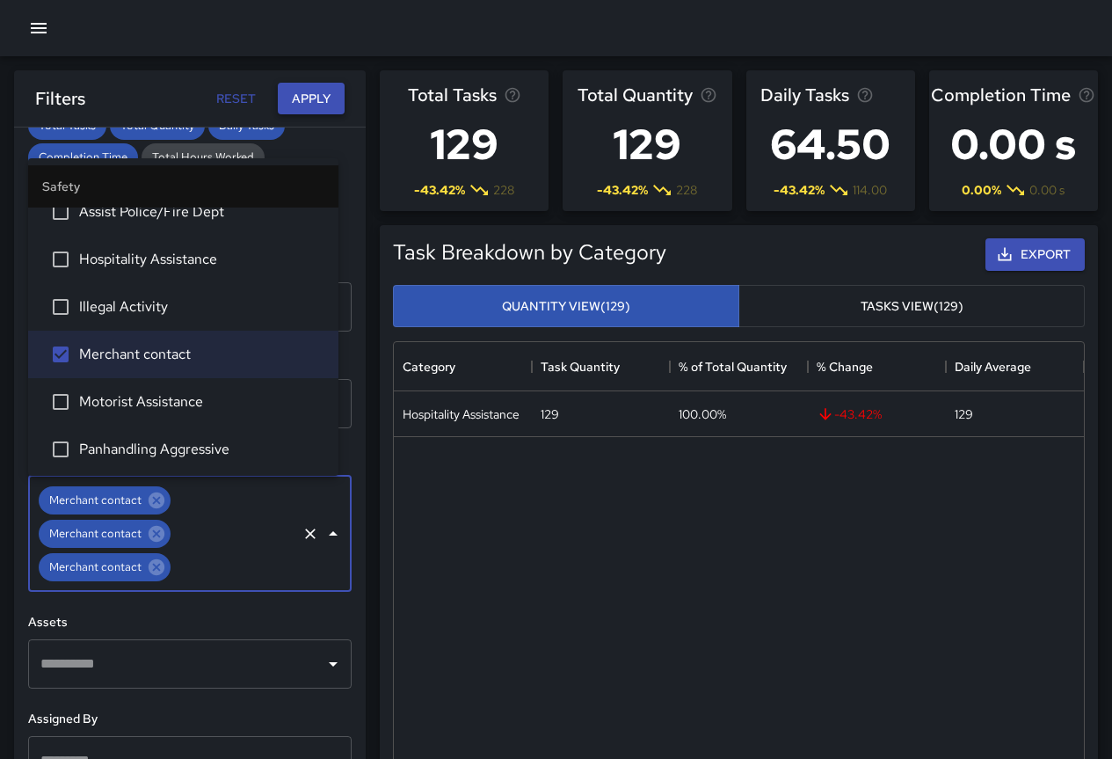
click at [303, 102] on button "Apply" at bounding box center [311, 99] width 67 height 33
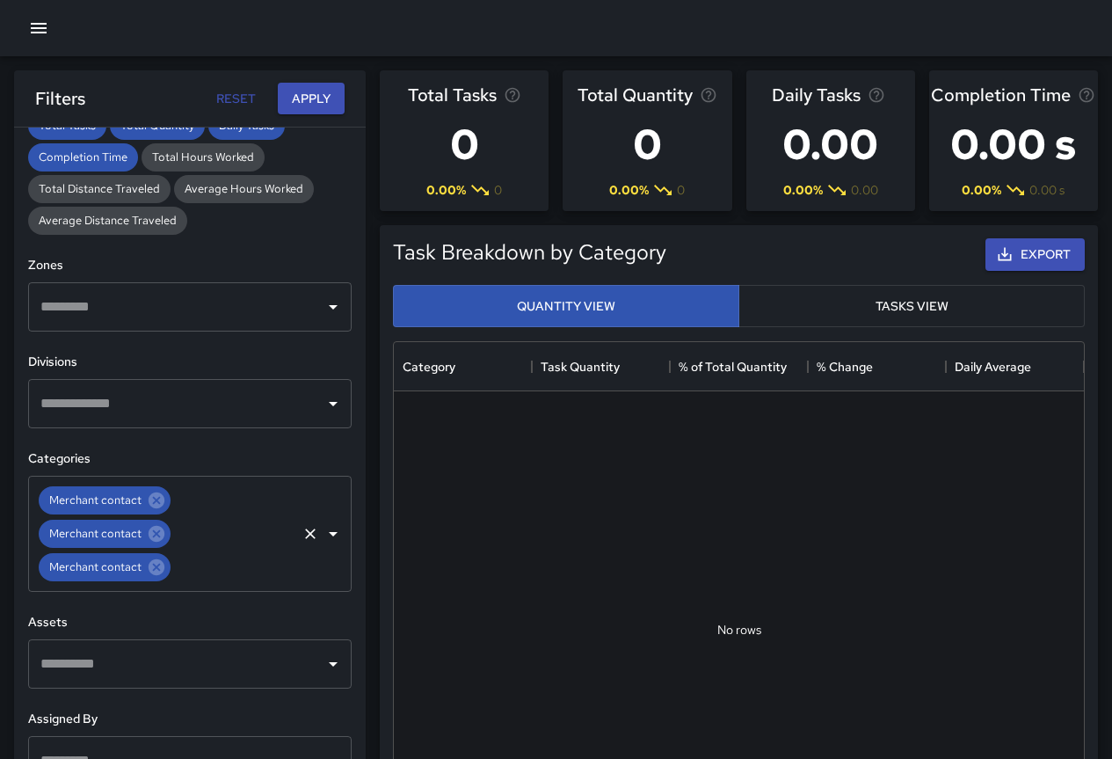
click at [302, 535] on icon "Clear" at bounding box center [311, 534] width 18 height 18
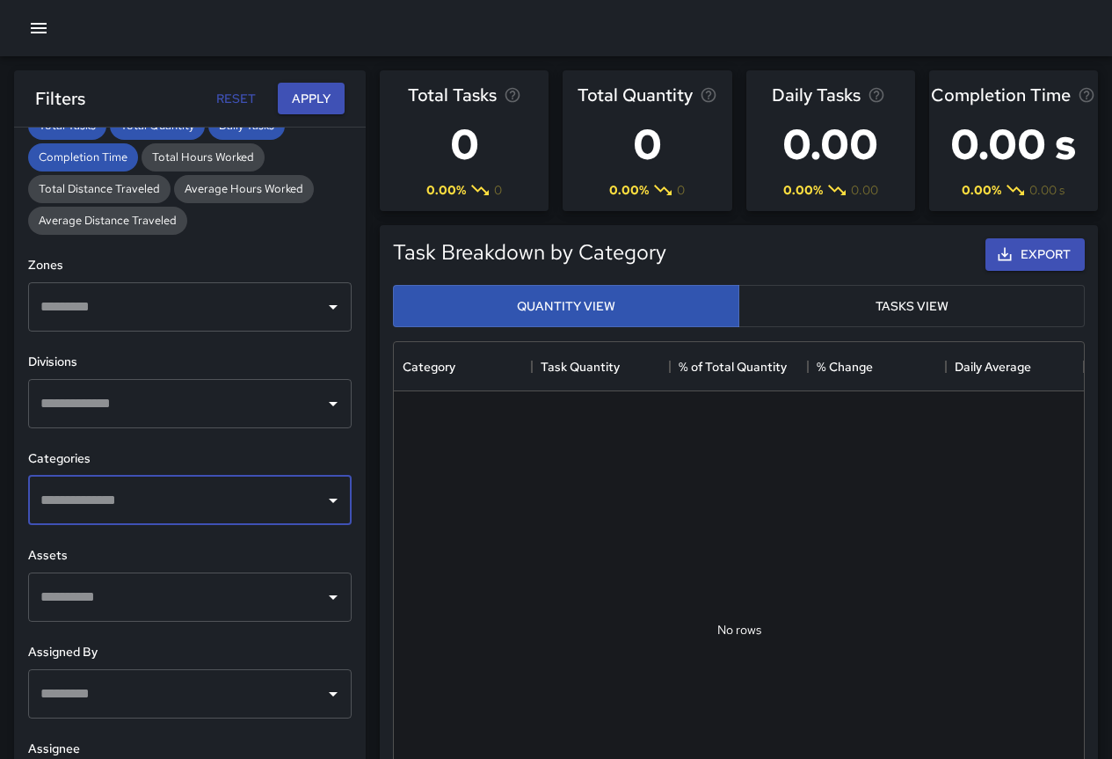
click at [323, 499] on icon "Open" at bounding box center [333, 500] width 21 height 21
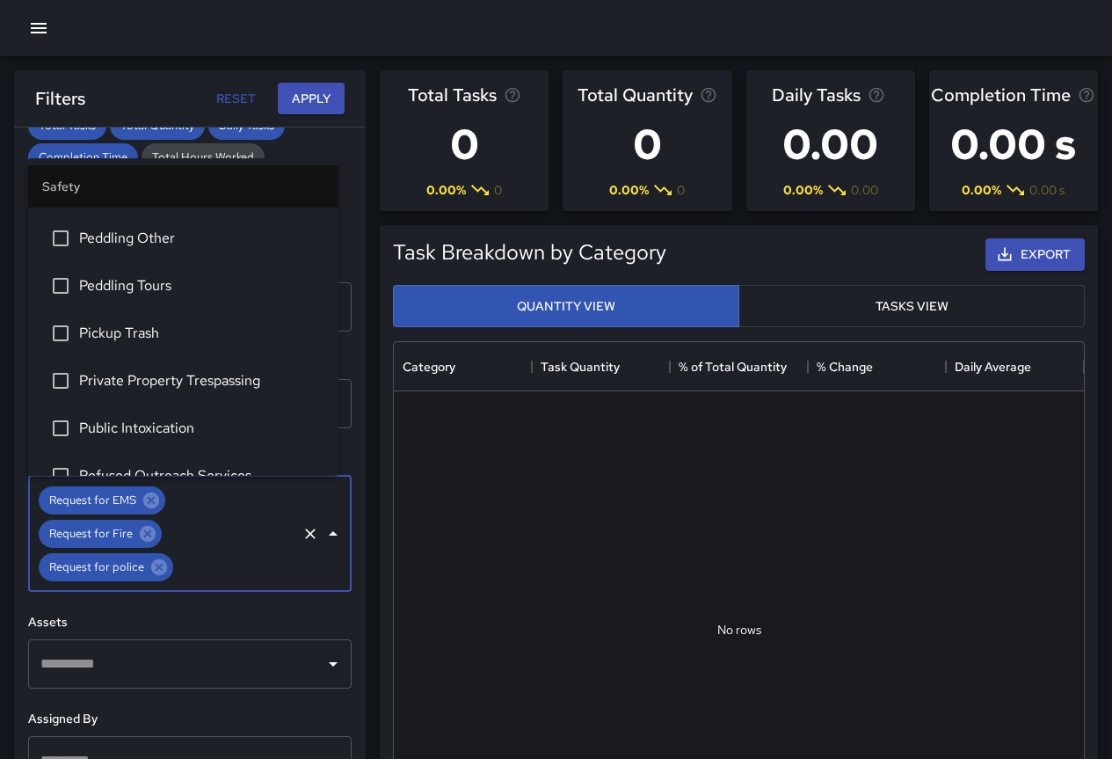
scroll to position [5452, 0]
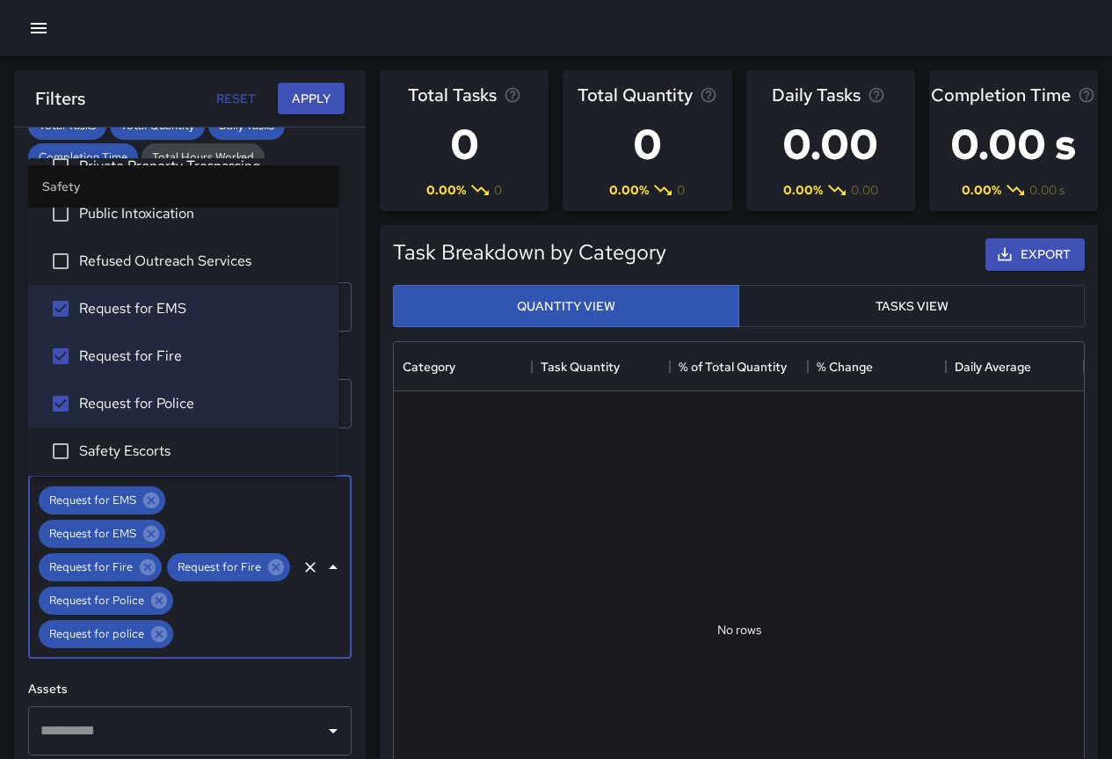
click at [310, 102] on button "Apply" at bounding box center [311, 99] width 67 height 33
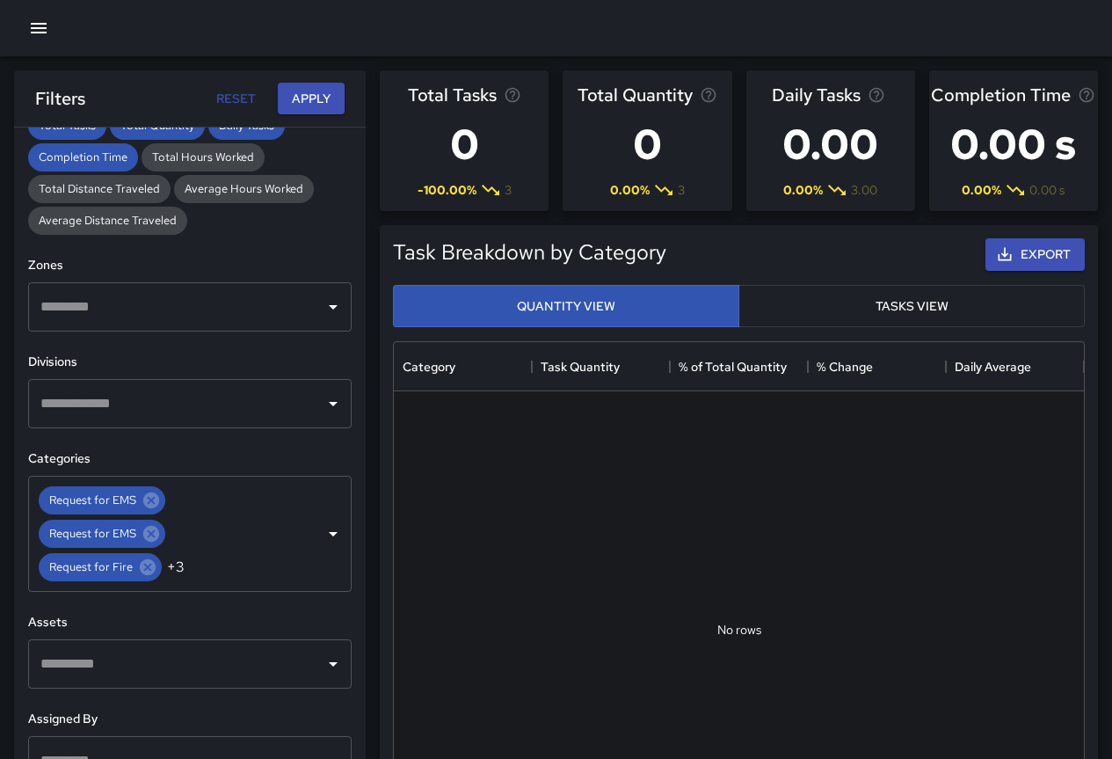
drag, startPoint x: 289, startPoint y: 535, endPoint x: 309, endPoint y: 538, distance: 19.7
click at [302, 535] on icon "Clear" at bounding box center [311, 534] width 18 height 18
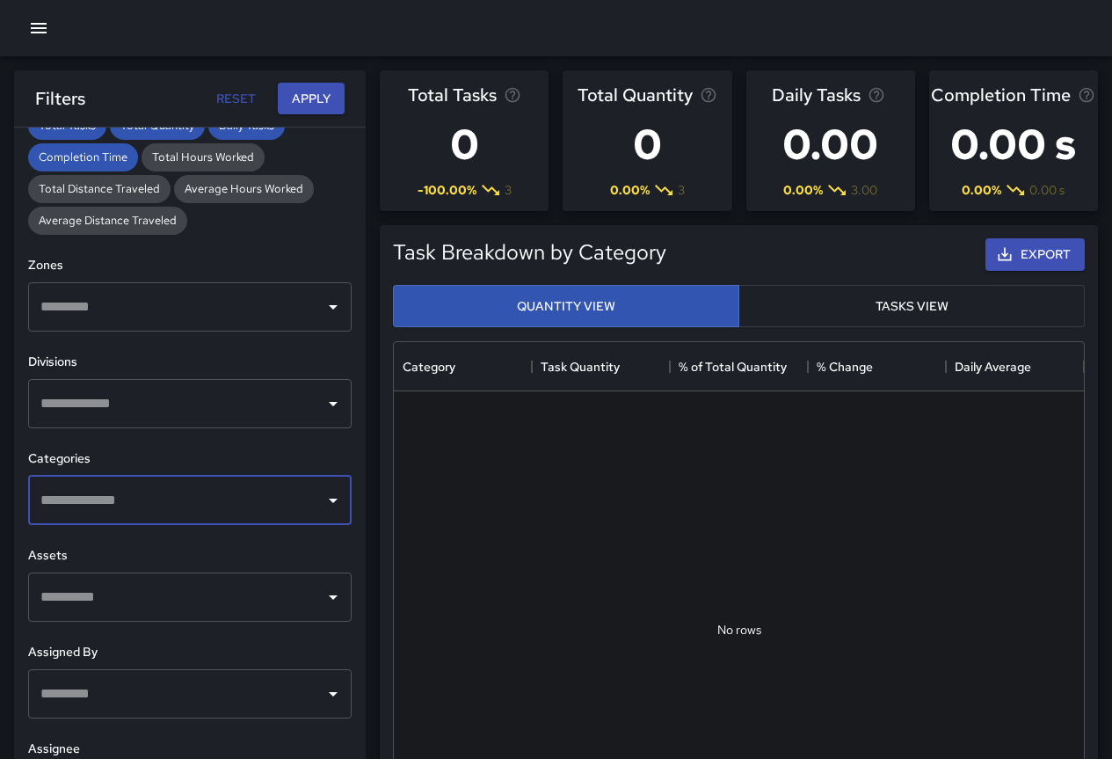
click at [323, 507] on icon "Open" at bounding box center [333, 500] width 21 height 21
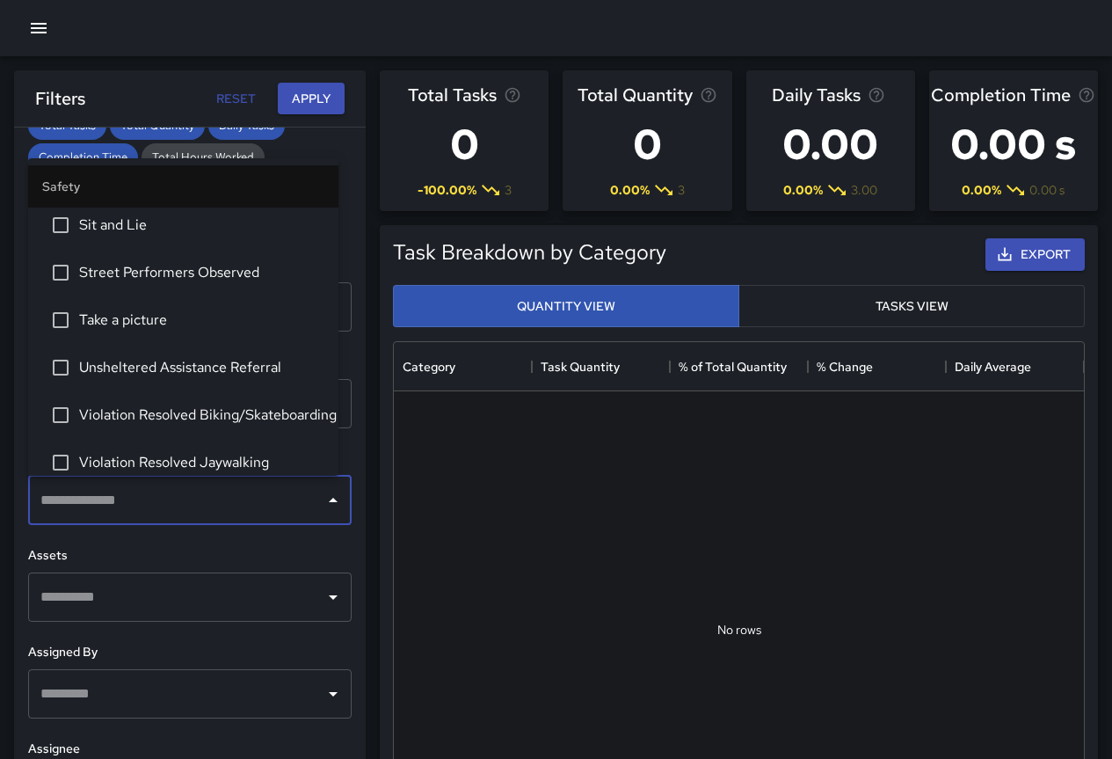
scroll to position [5638, 0]
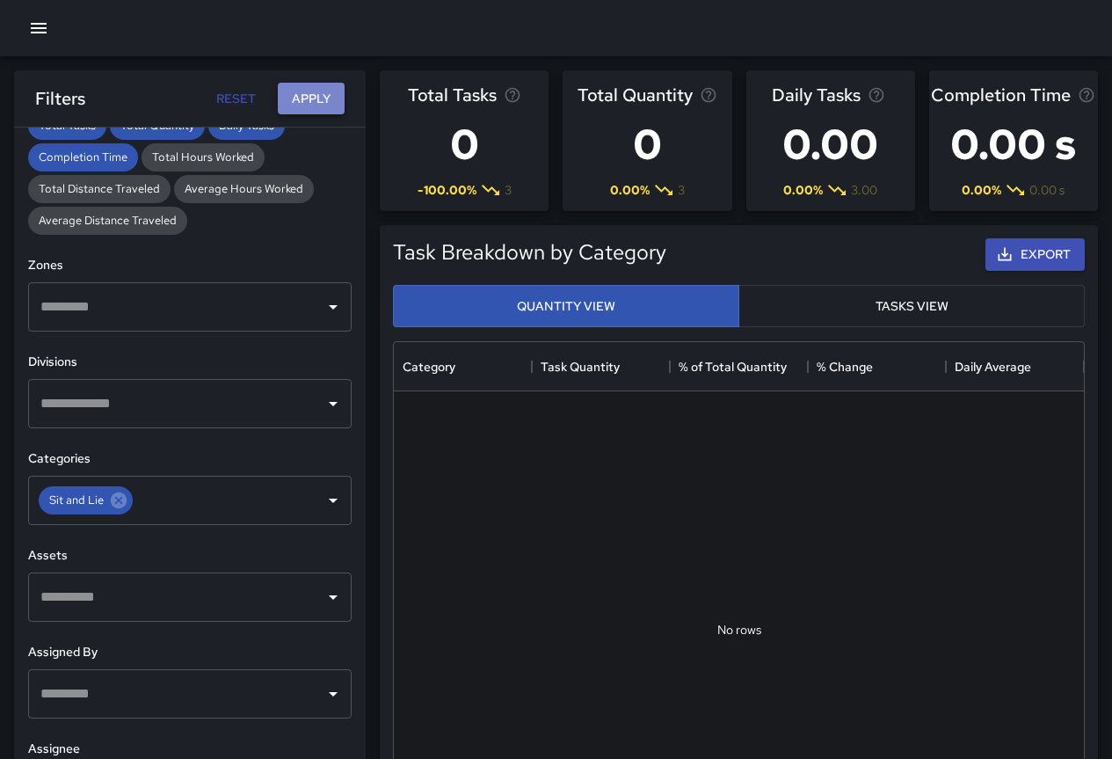
click at [296, 106] on button "Apply" at bounding box center [311, 99] width 67 height 33
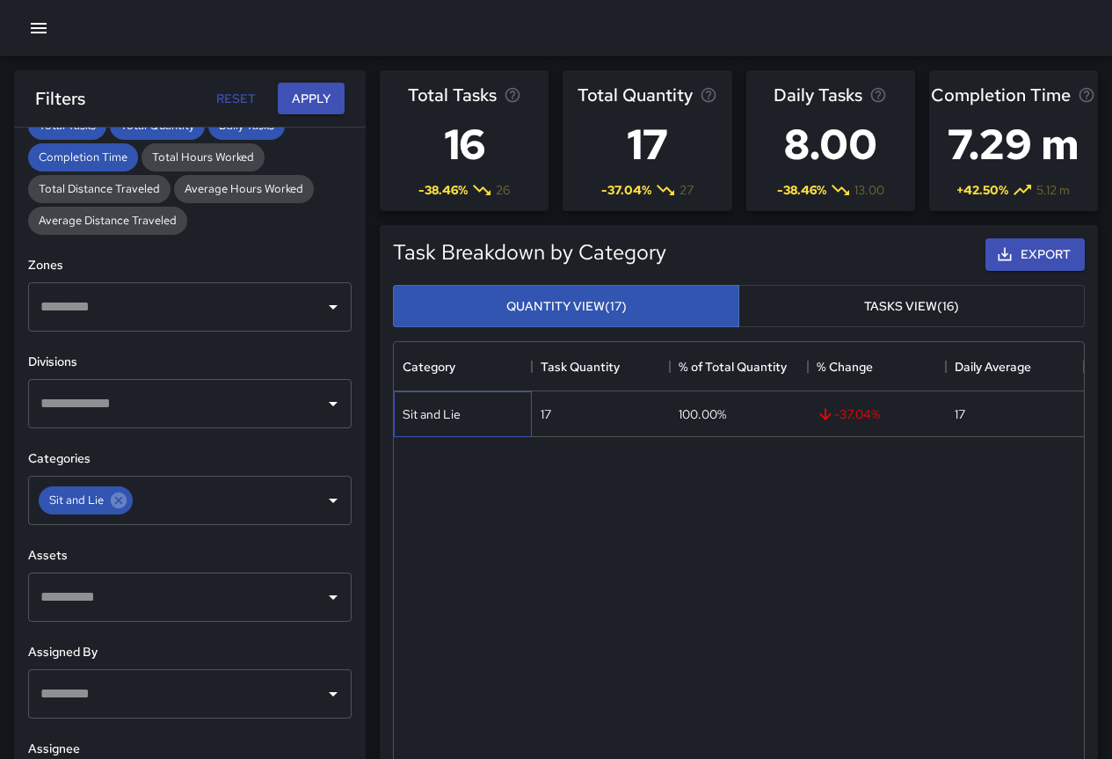
click at [412, 410] on div "Sit and Lie" at bounding box center [432, 414] width 58 height 18
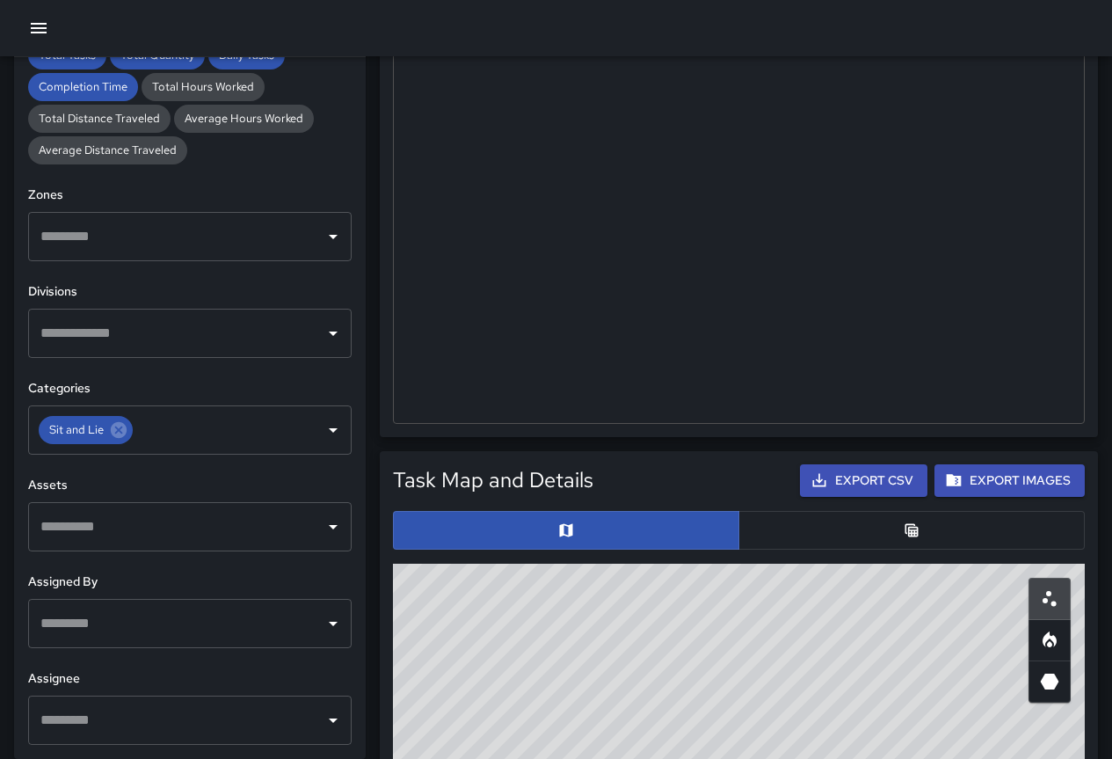
scroll to position [791, 0]
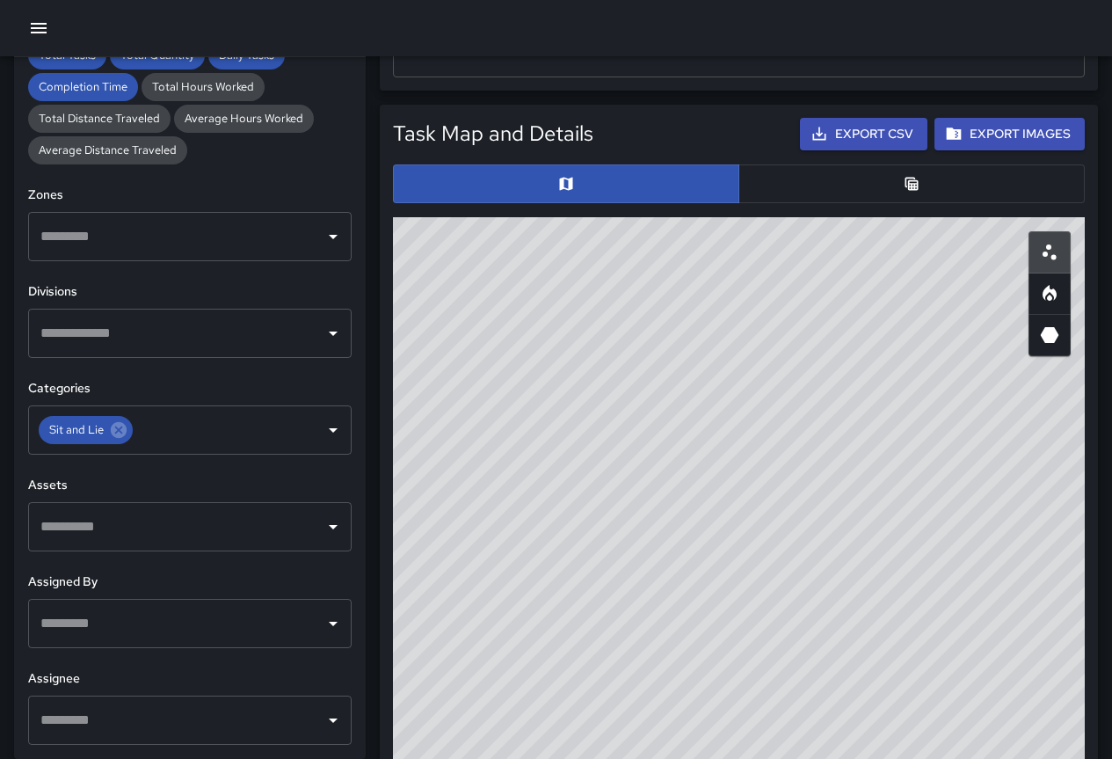
click at [914, 179] on icon "Table" at bounding box center [912, 184] width 18 height 18
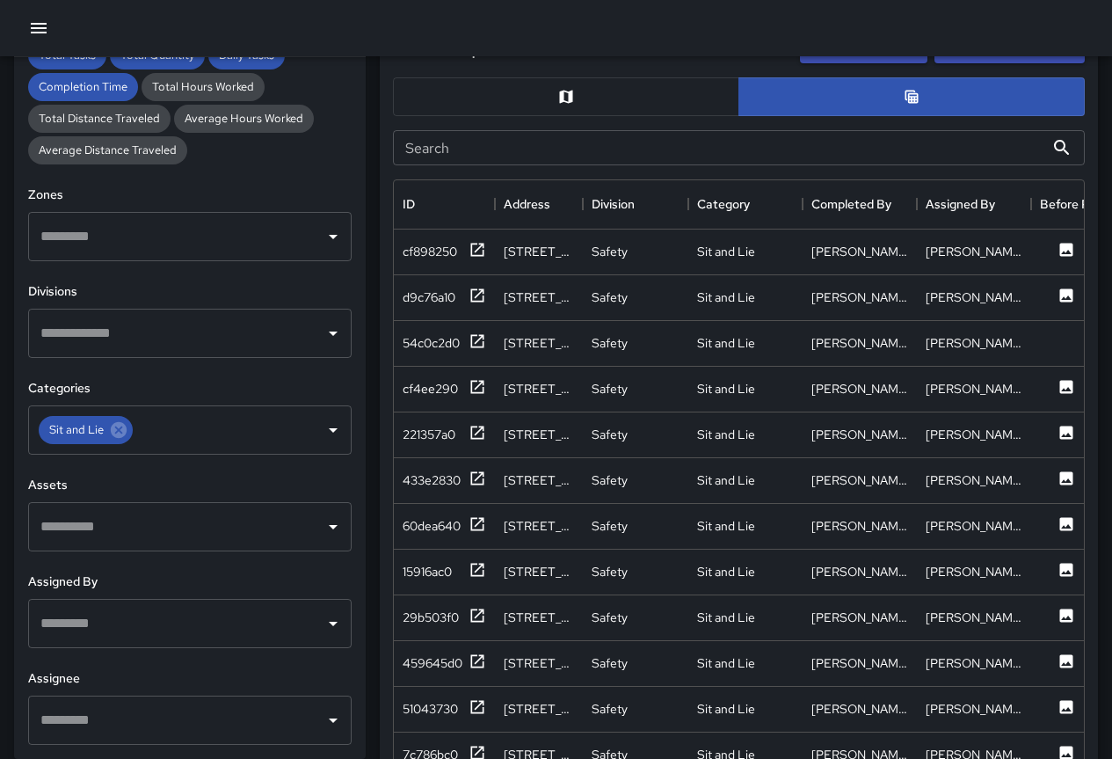
scroll to position [879, 0]
click at [420, 247] on div "cf898250" at bounding box center [430, 251] width 55 height 18
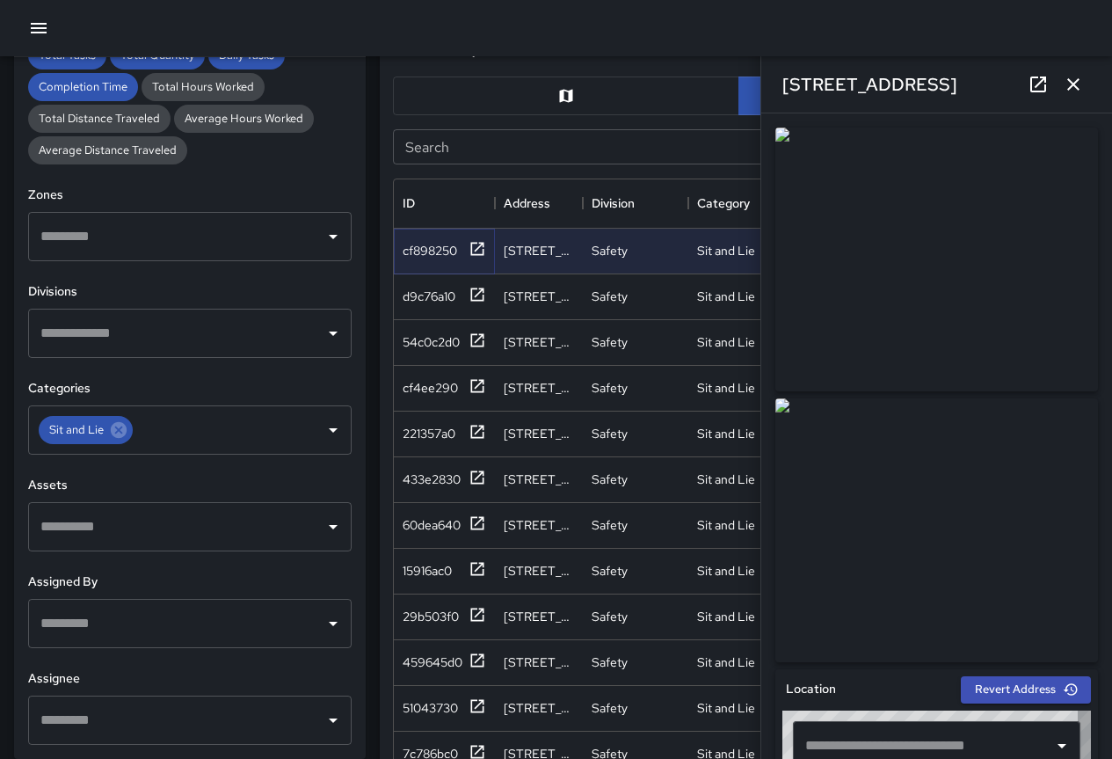
type input "**********"
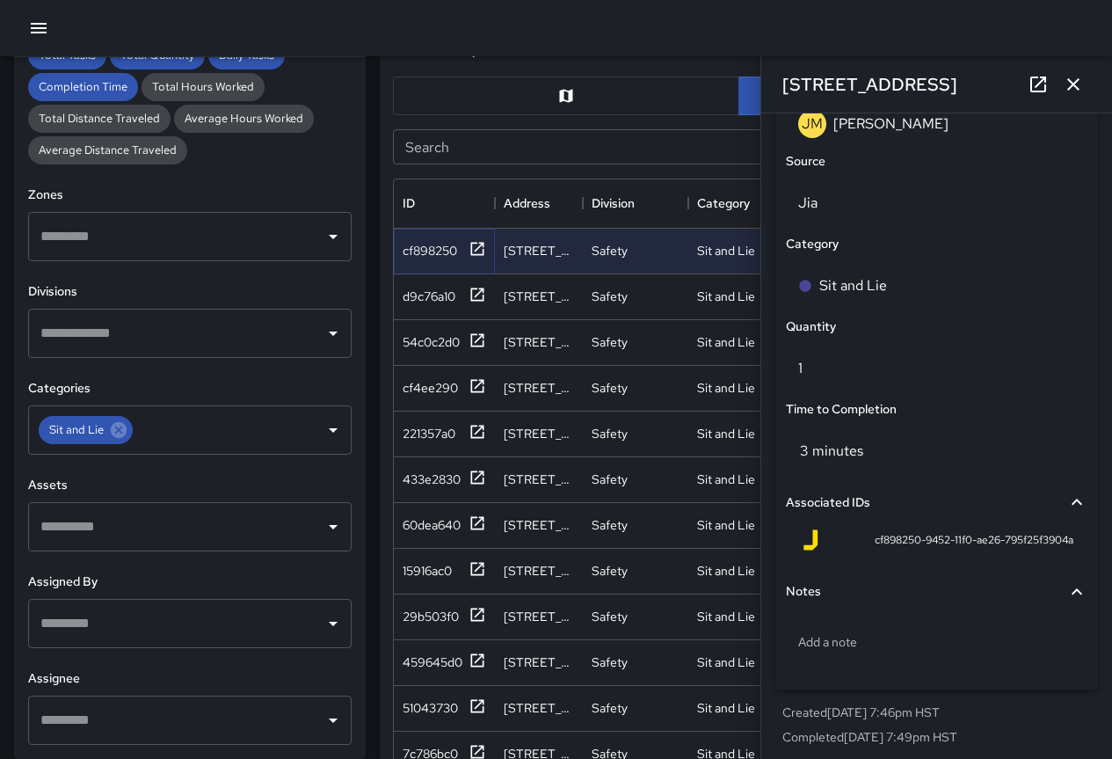
scroll to position [1141, 0]
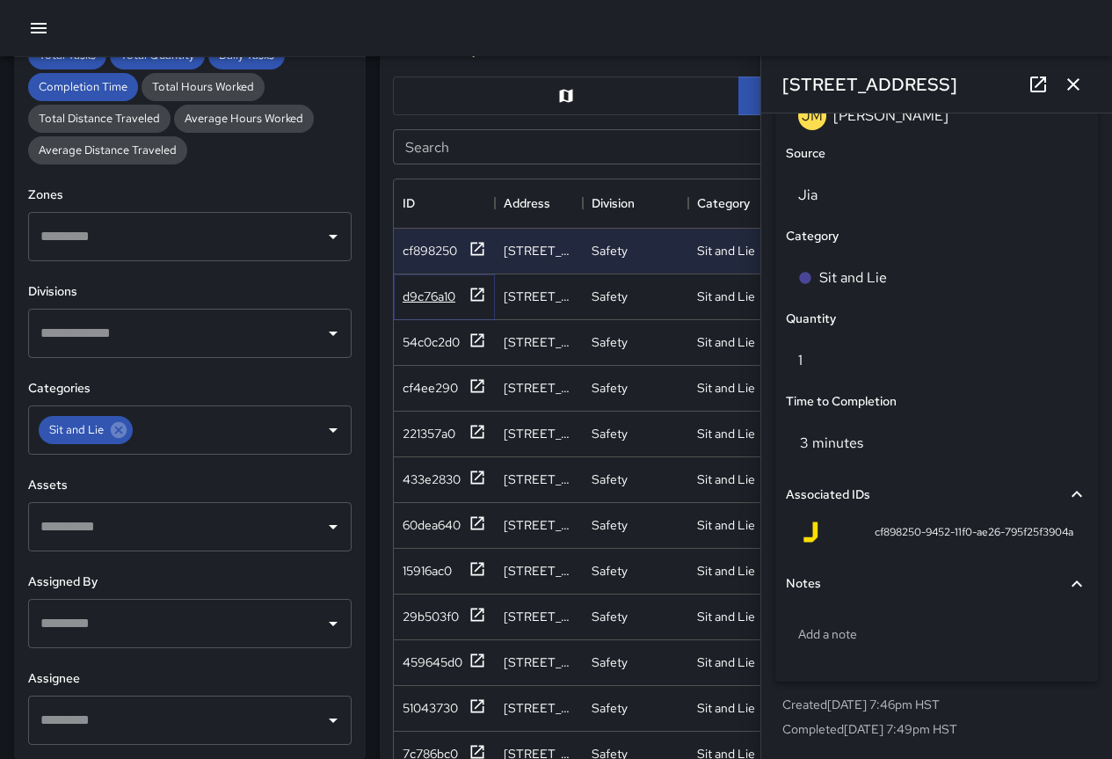
click at [439, 295] on div "d9c76a10" at bounding box center [429, 297] width 53 height 18
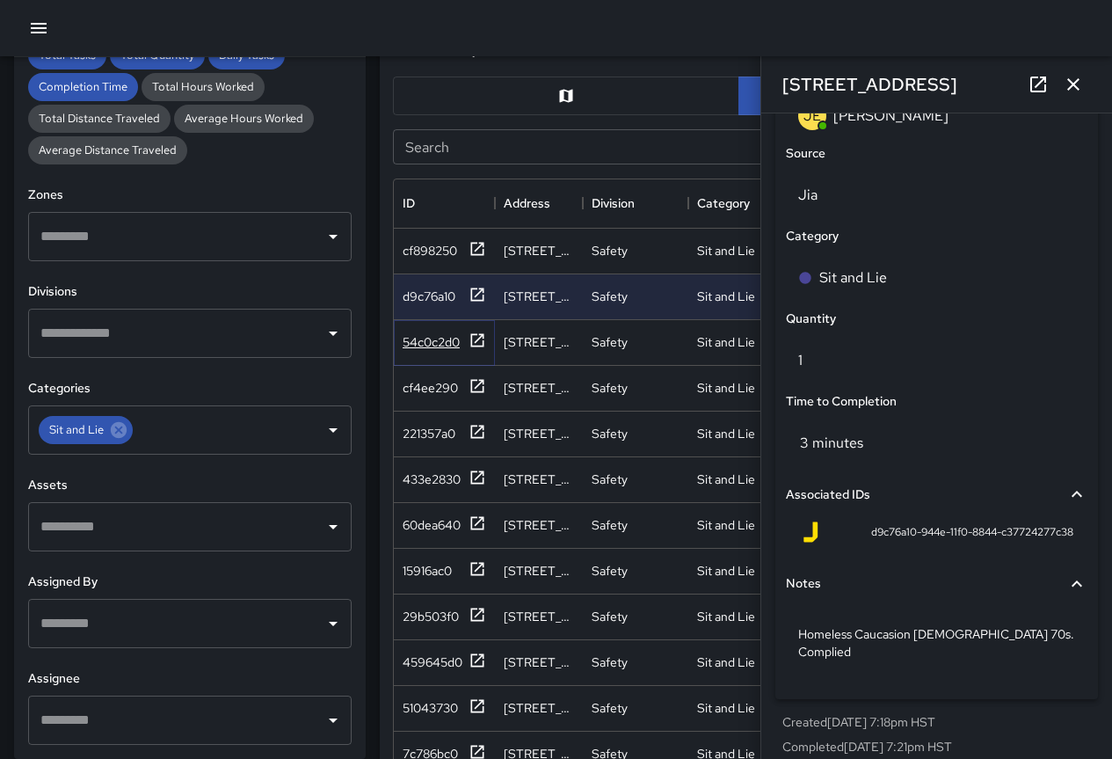
click at [441, 333] on div "54c0c2d0" at bounding box center [431, 342] width 57 height 18
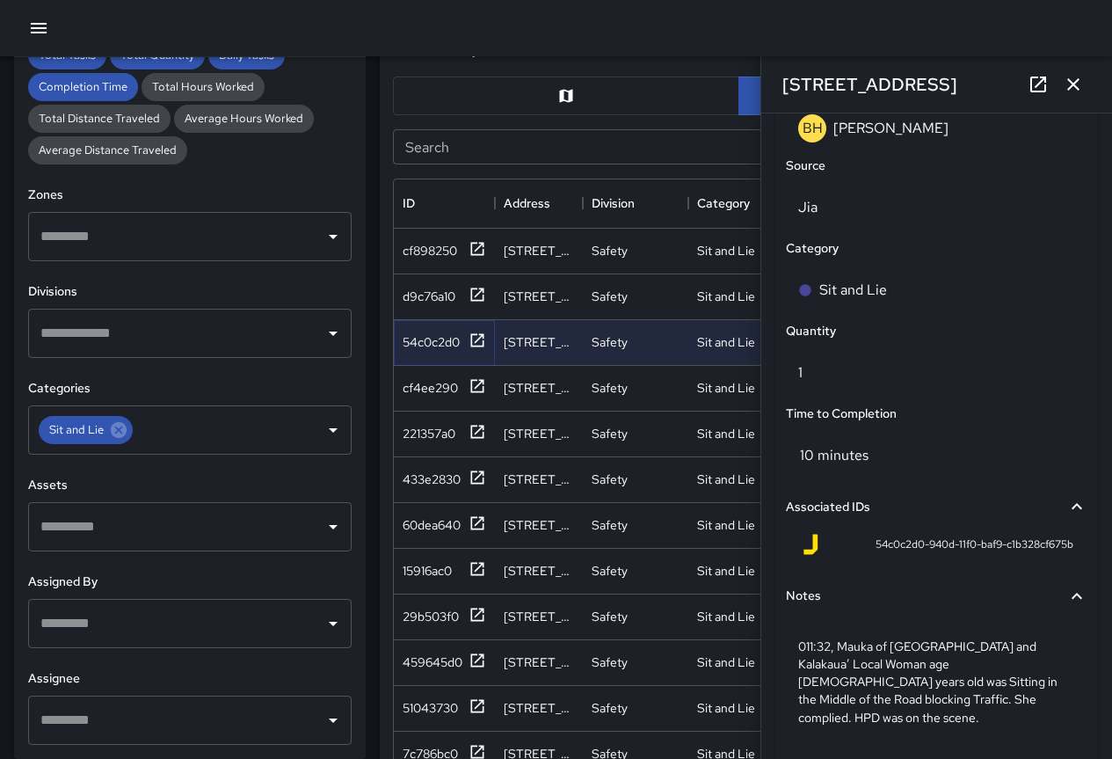
scroll to position [1140, 0]
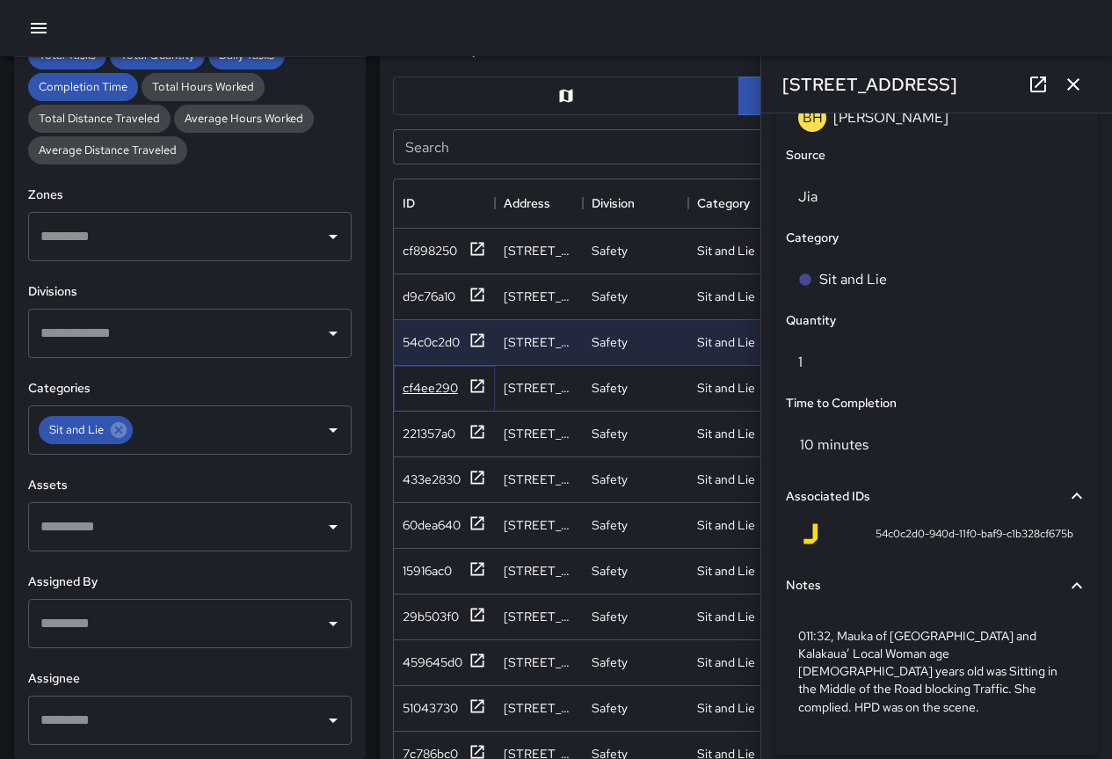
click at [411, 388] on div "cf4ee290" at bounding box center [430, 388] width 55 height 18
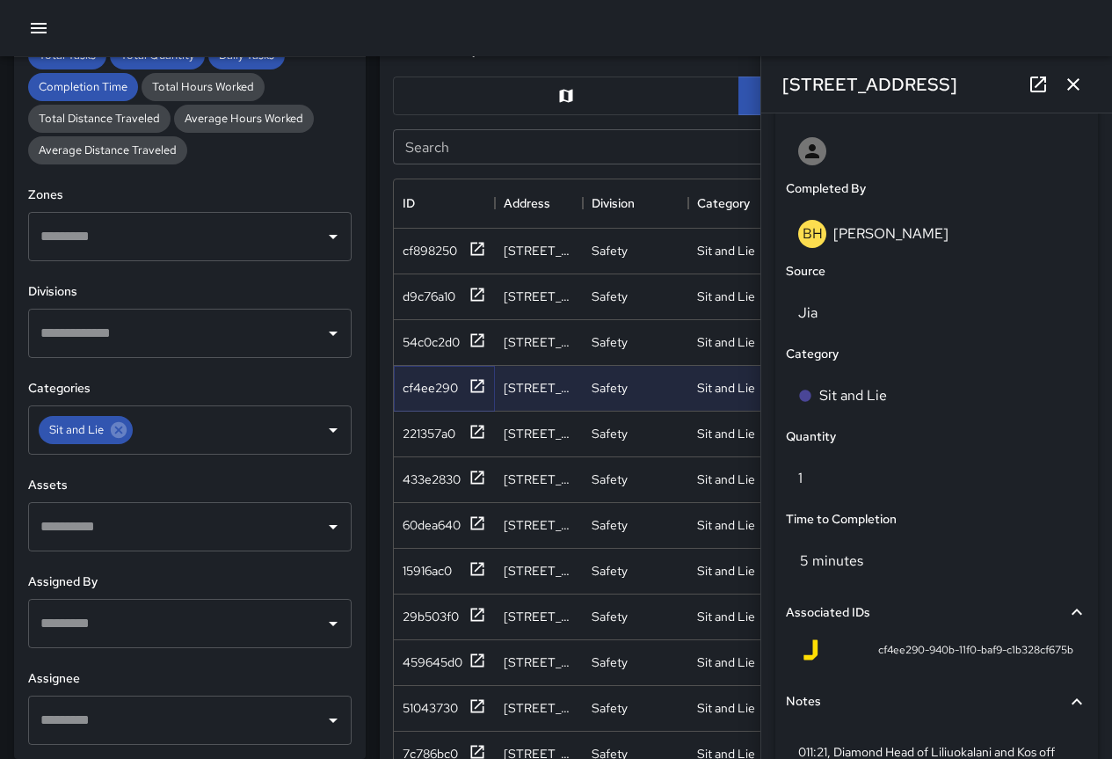
scroll to position [1213, 0]
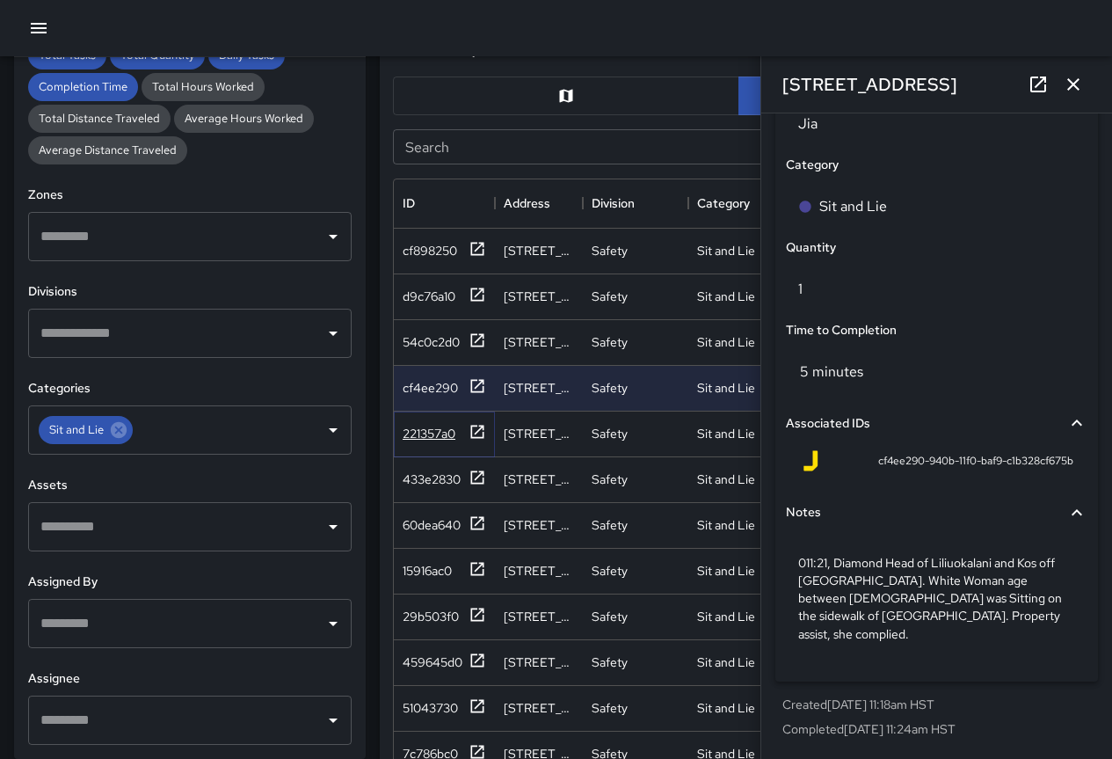
click at [438, 437] on div "221357a0" at bounding box center [429, 434] width 53 height 18
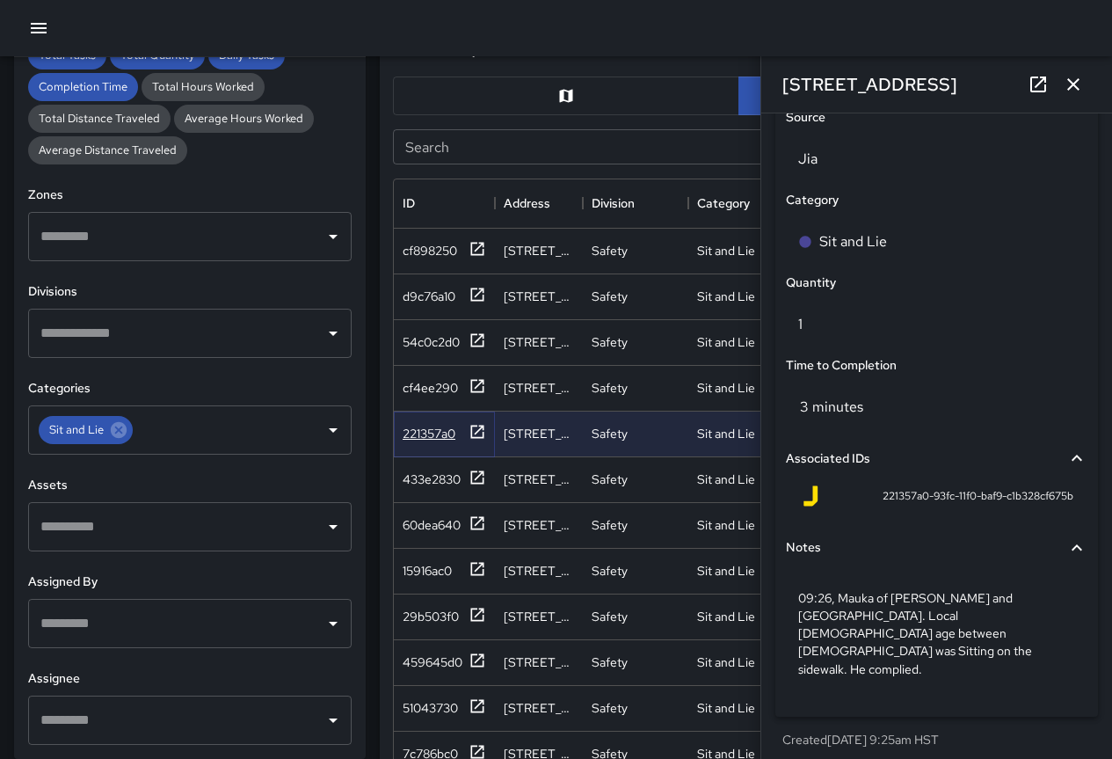
scroll to position [88, 0]
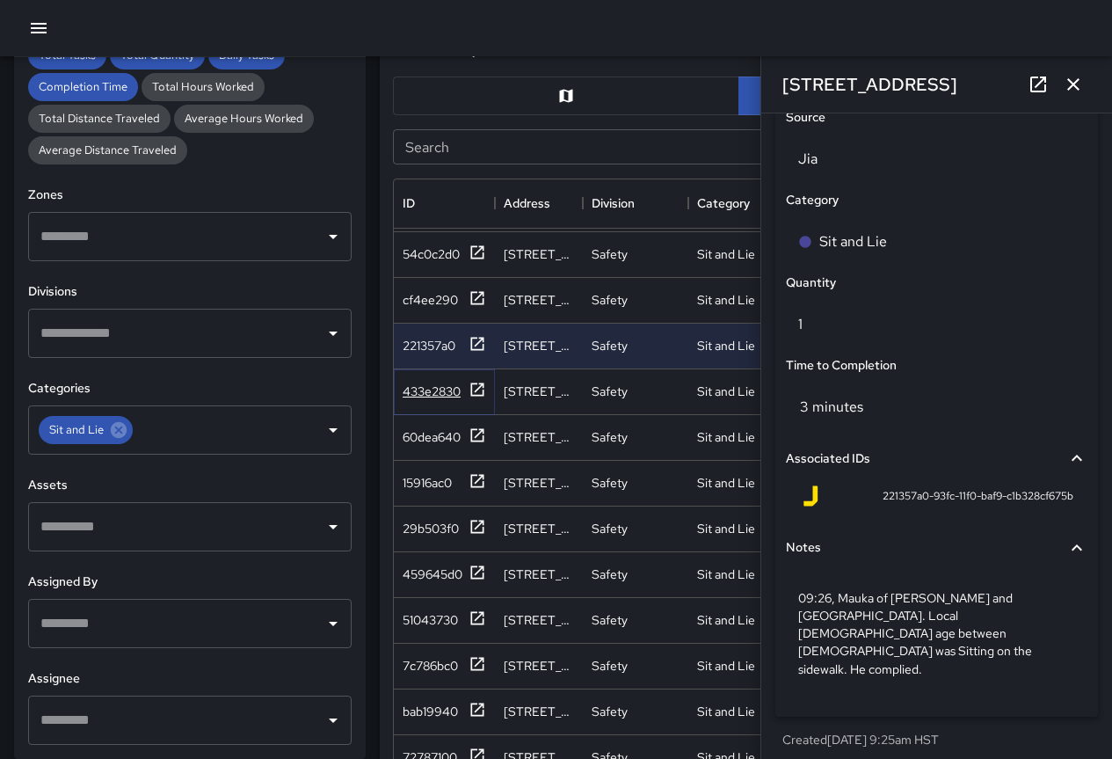
click at [425, 390] on div "433e2830" at bounding box center [432, 392] width 58 height 18
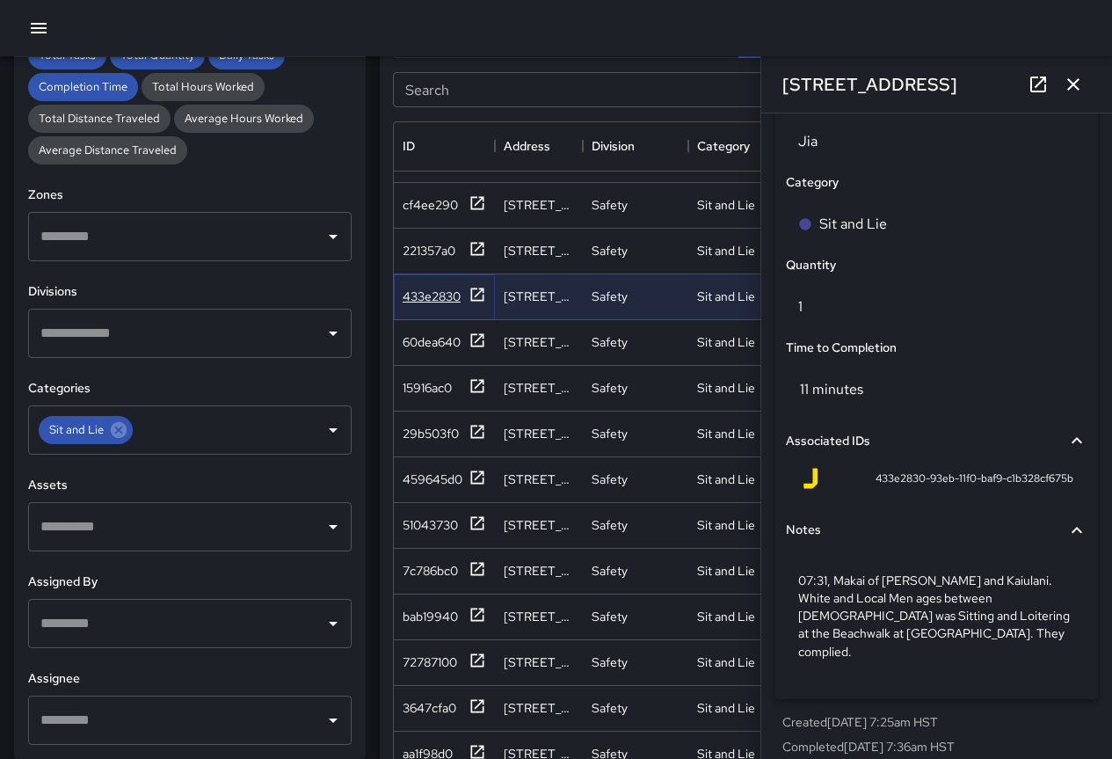
scroll to position [967, 0]
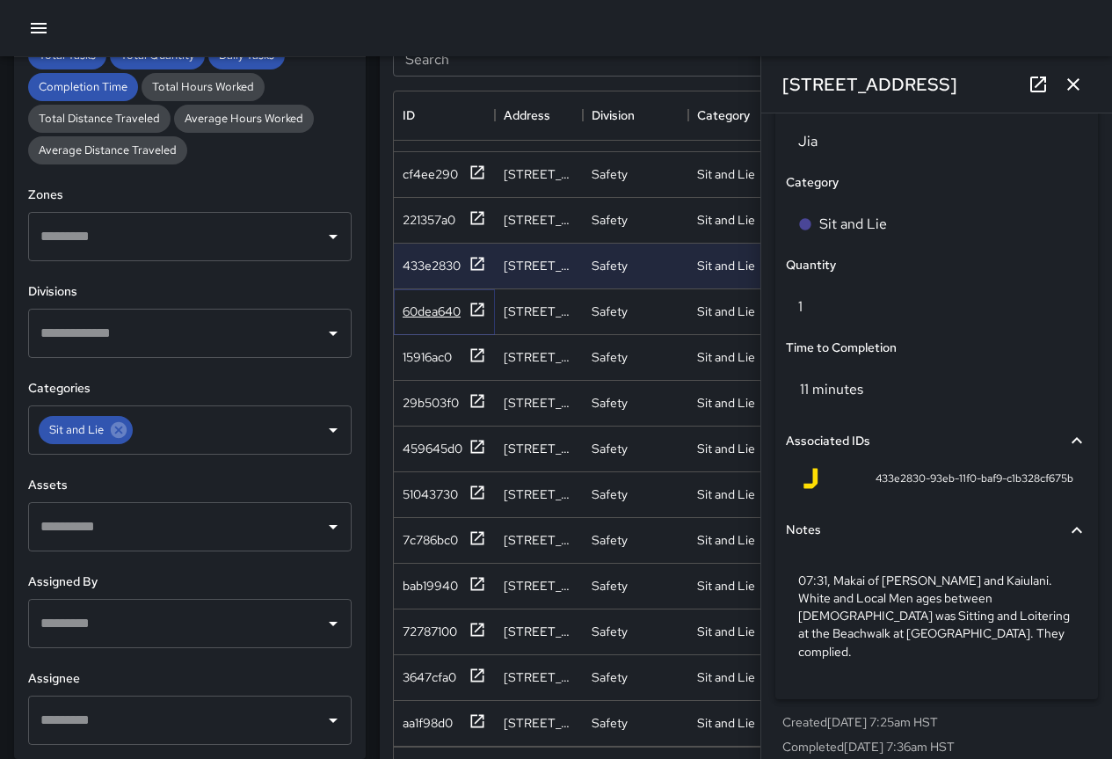
click at [442, 303] on div "60dea640" at bounding box center [432, 312] width 58 height 18
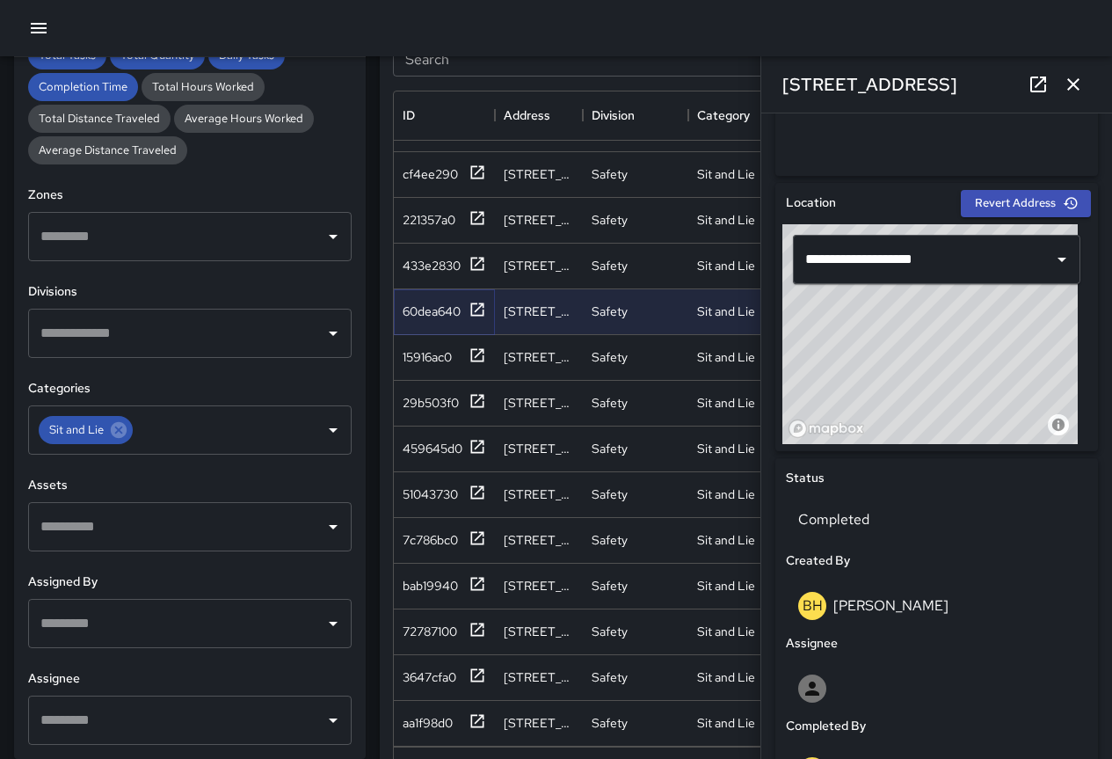
scroll to position [1213, 0]
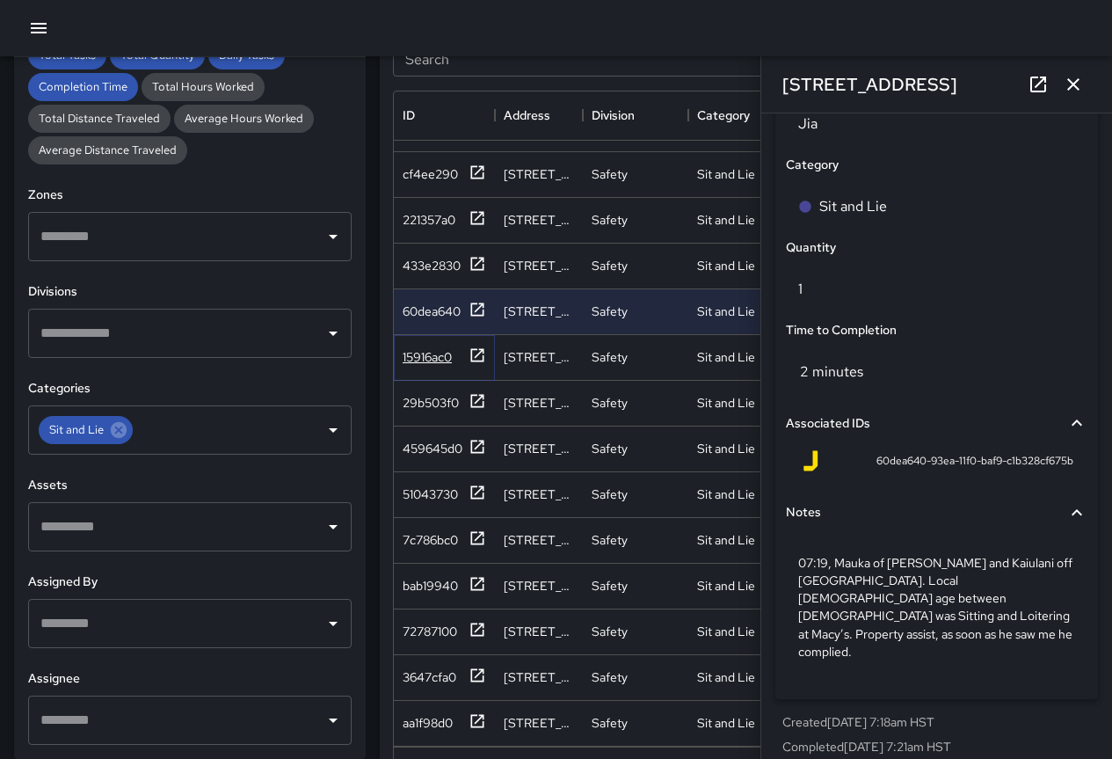
click at [424, 348] on div "15916ac0" at bounding box center [427, 357] width 49 height 18
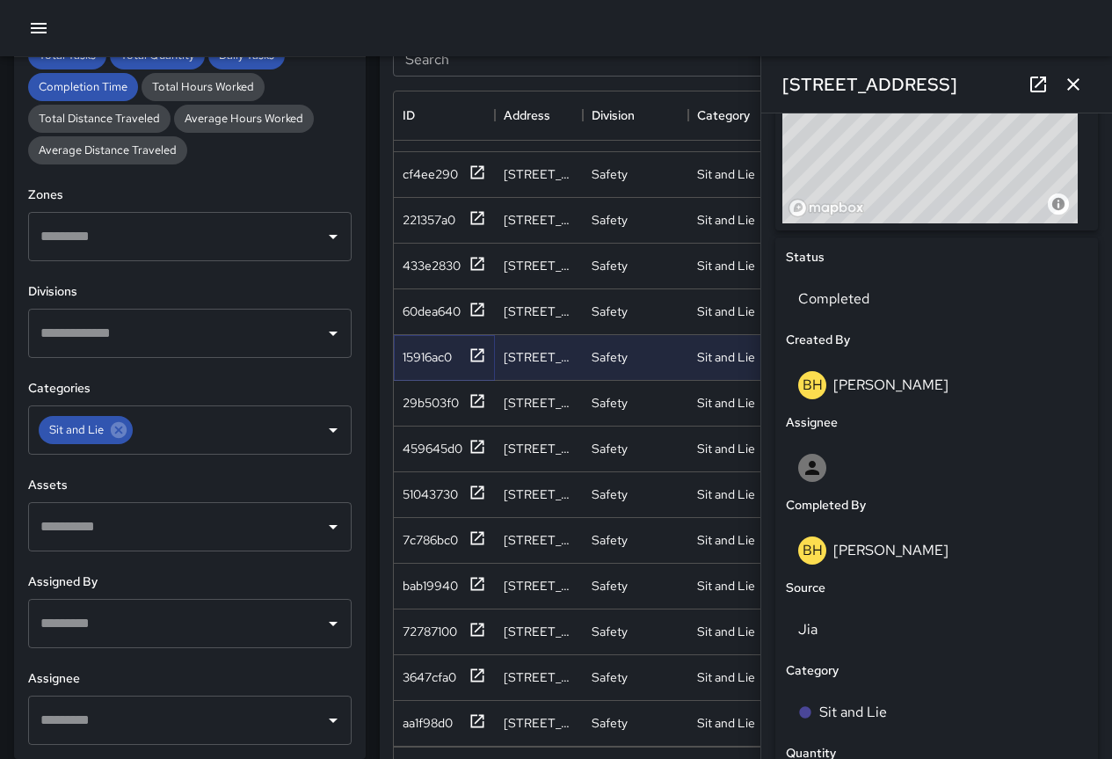
scroll to position [1195, 0]
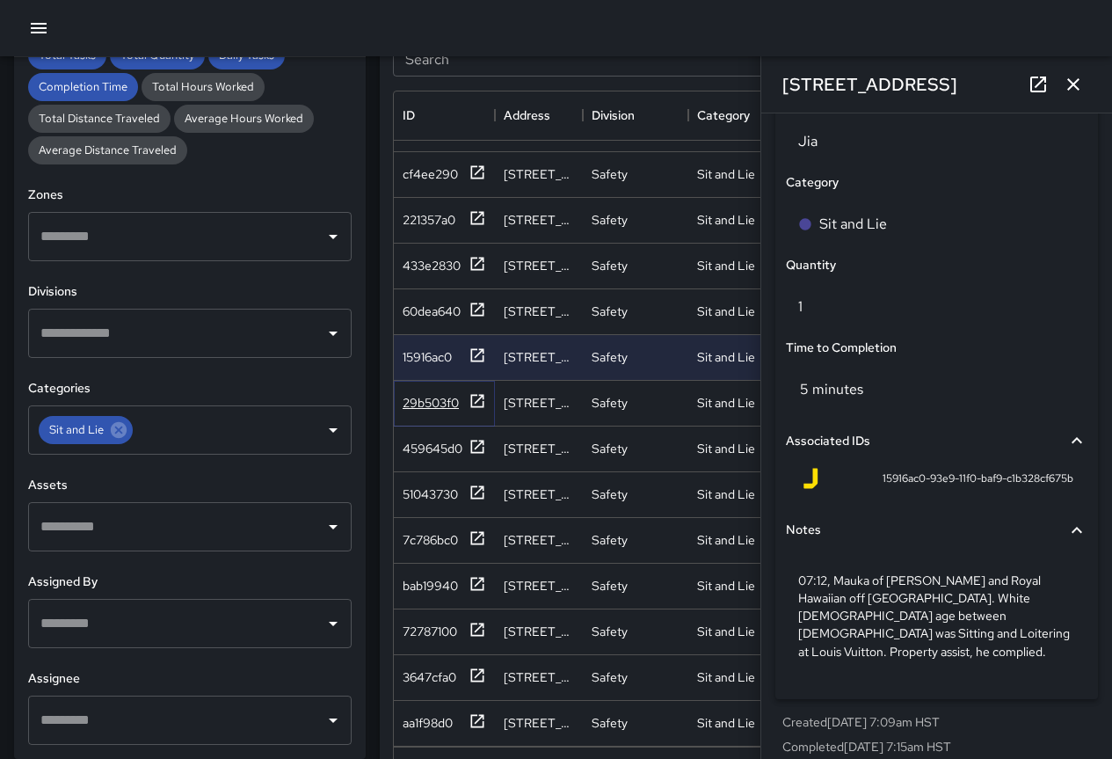
click at [440, 394] on div "29b503f0" at bounding box center [431, 403] width 56 height 18
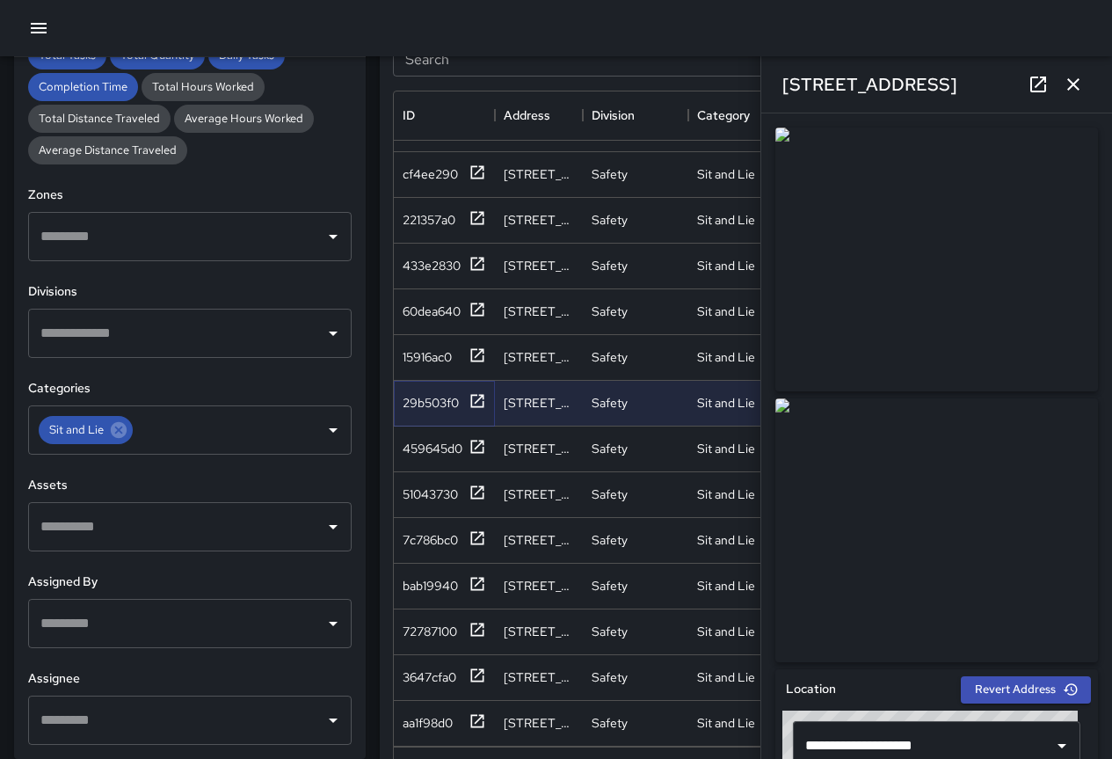
scroll to position [1213, 0]
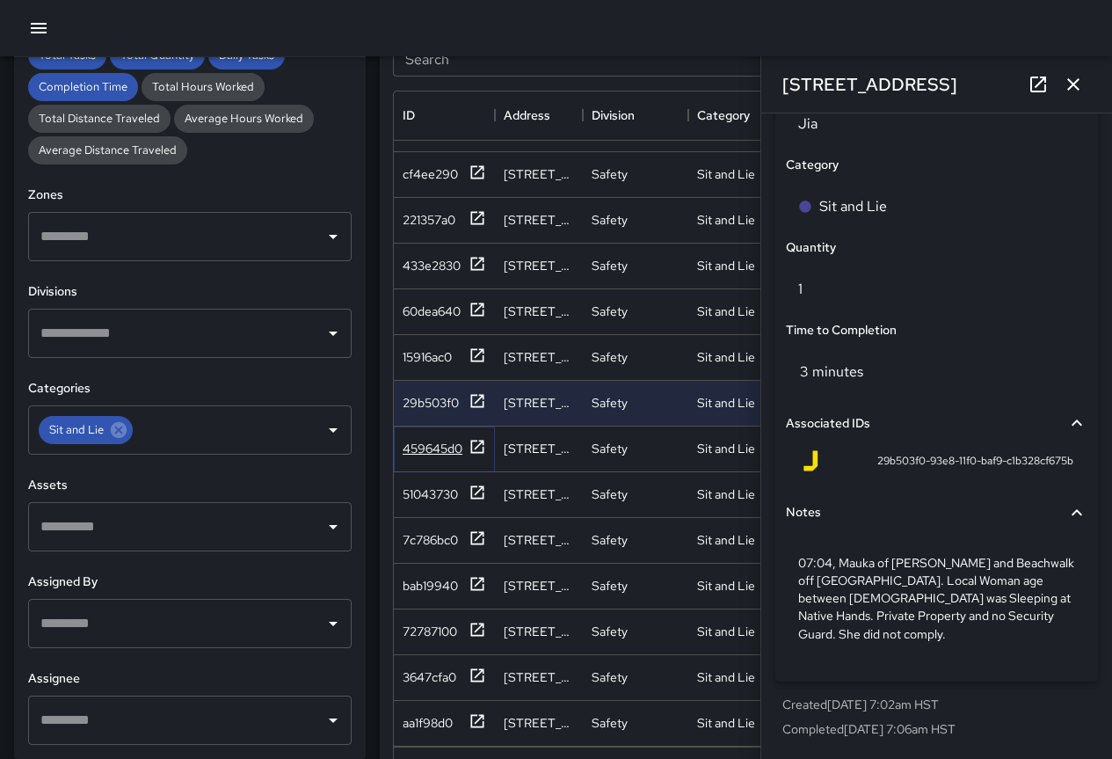
click at [432, 440] on div "459645d0" at bounding box center [433, 449] width 60 height 18
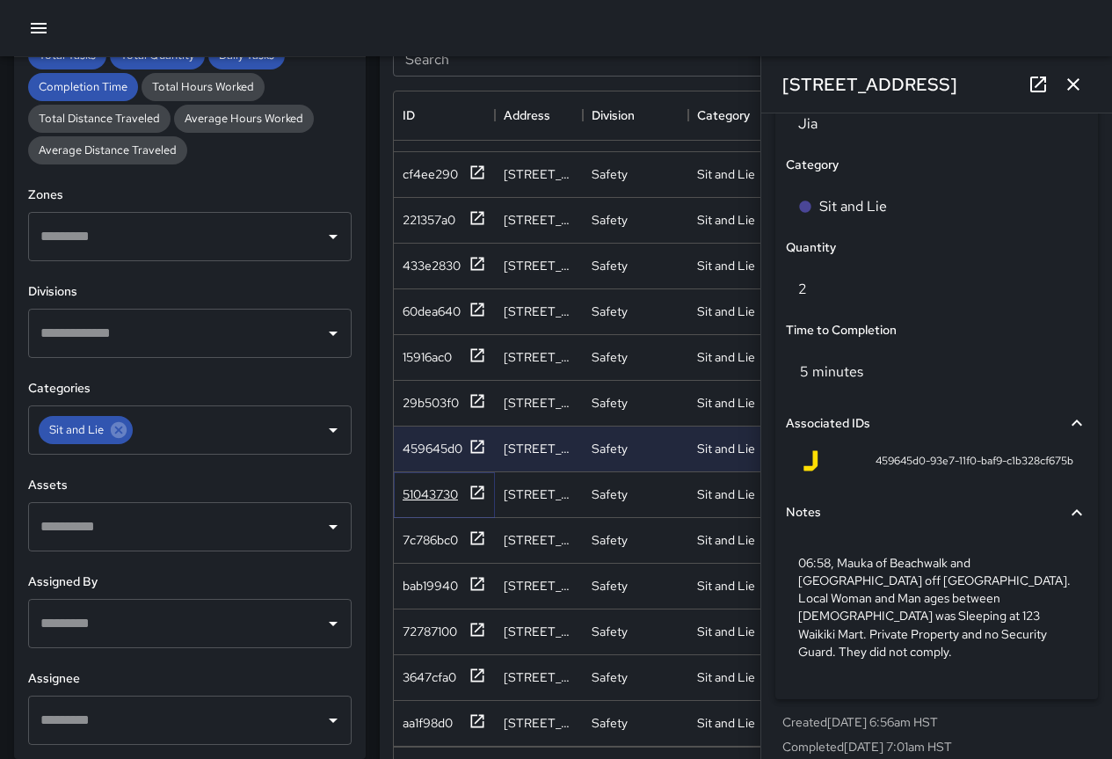
click at [435, 485] on div "51043730" at bounding box center [430, 494] width 55 height 18
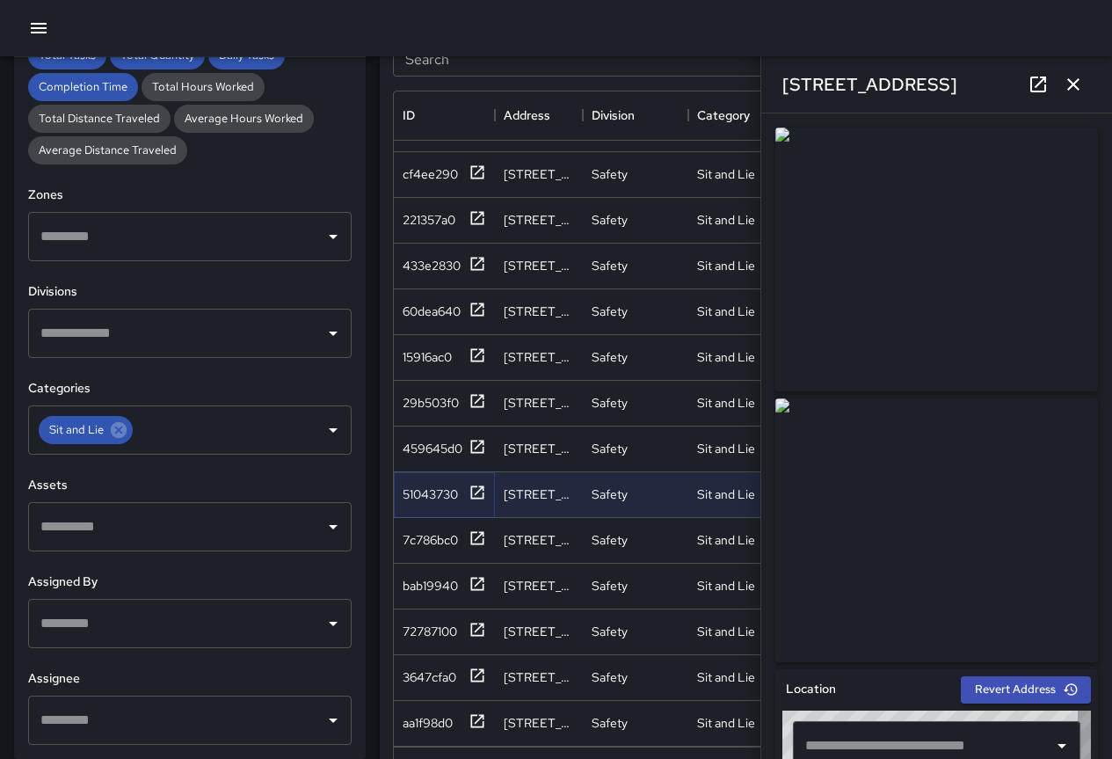
type input "**********"
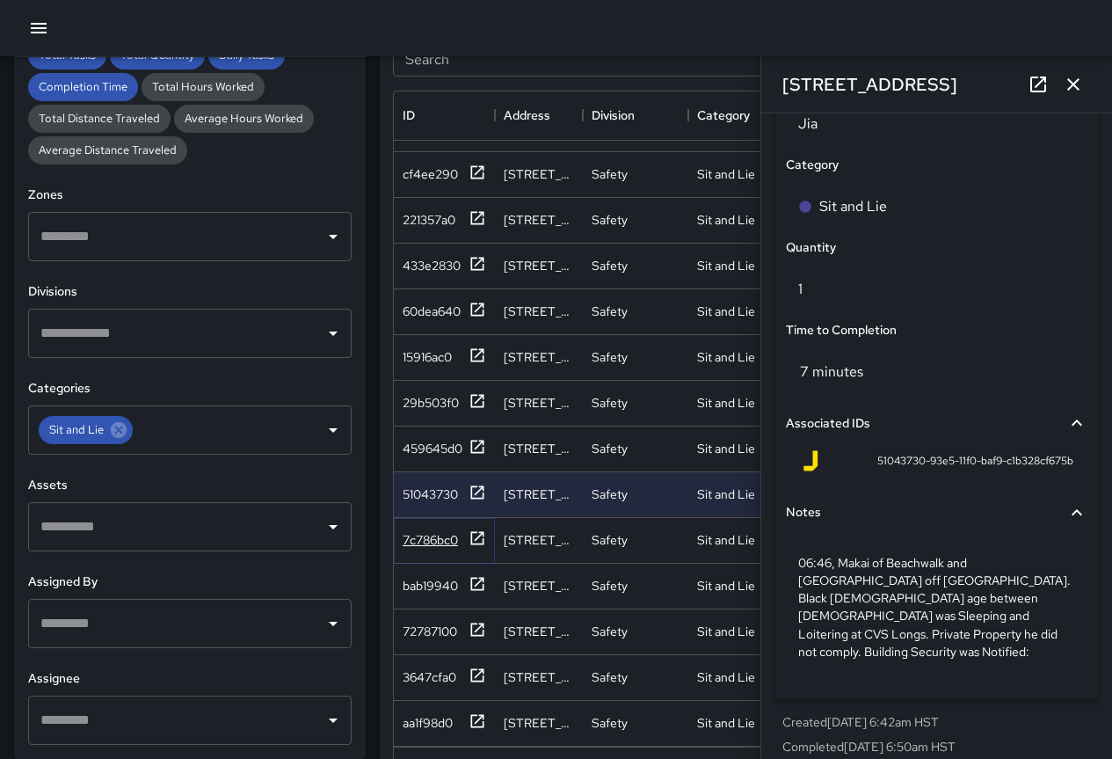
click at [441, 531] on div "7c786bc0" at bounding box center [430, 540] width 55 height 18
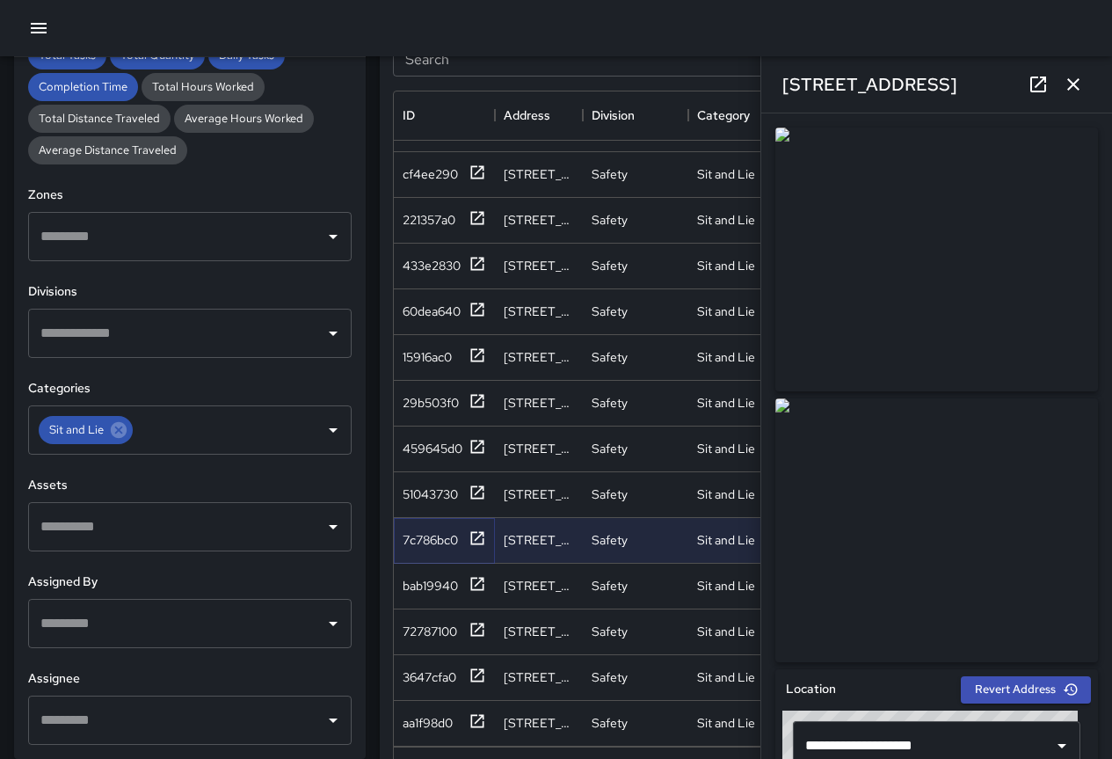
scroll to position [1141, 0]
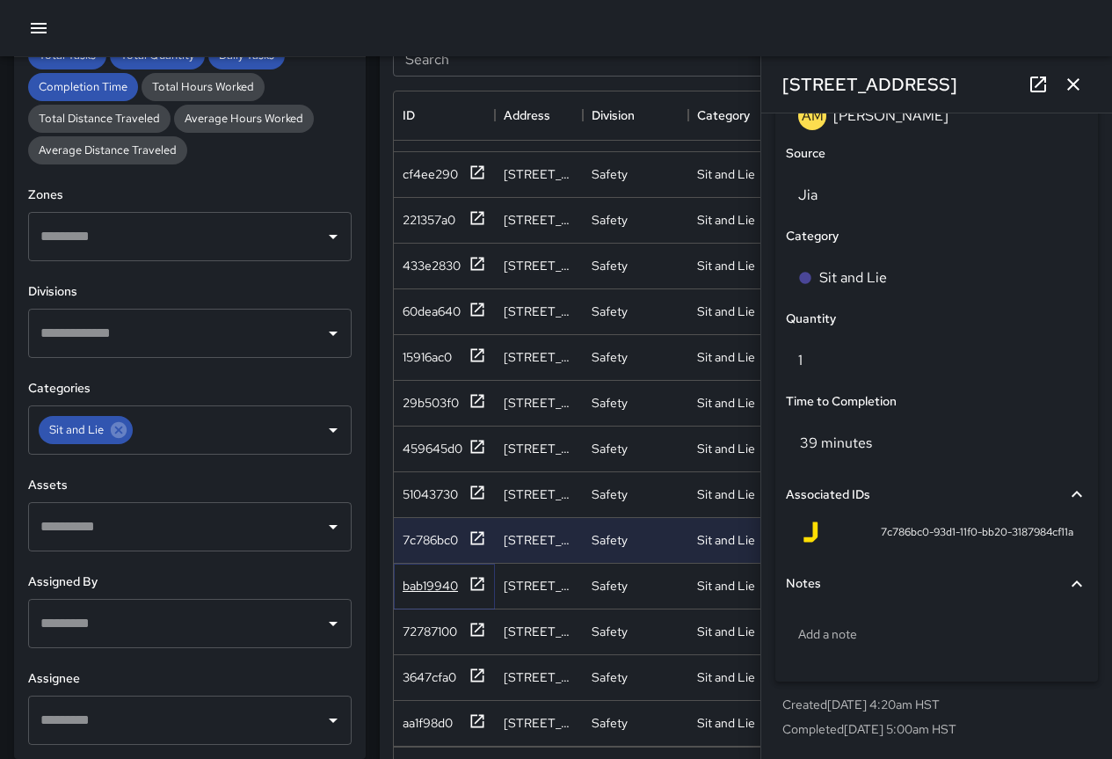
click at [435, 578] on div "bab19940" at bounding box center [430, 586] width 55 height 18
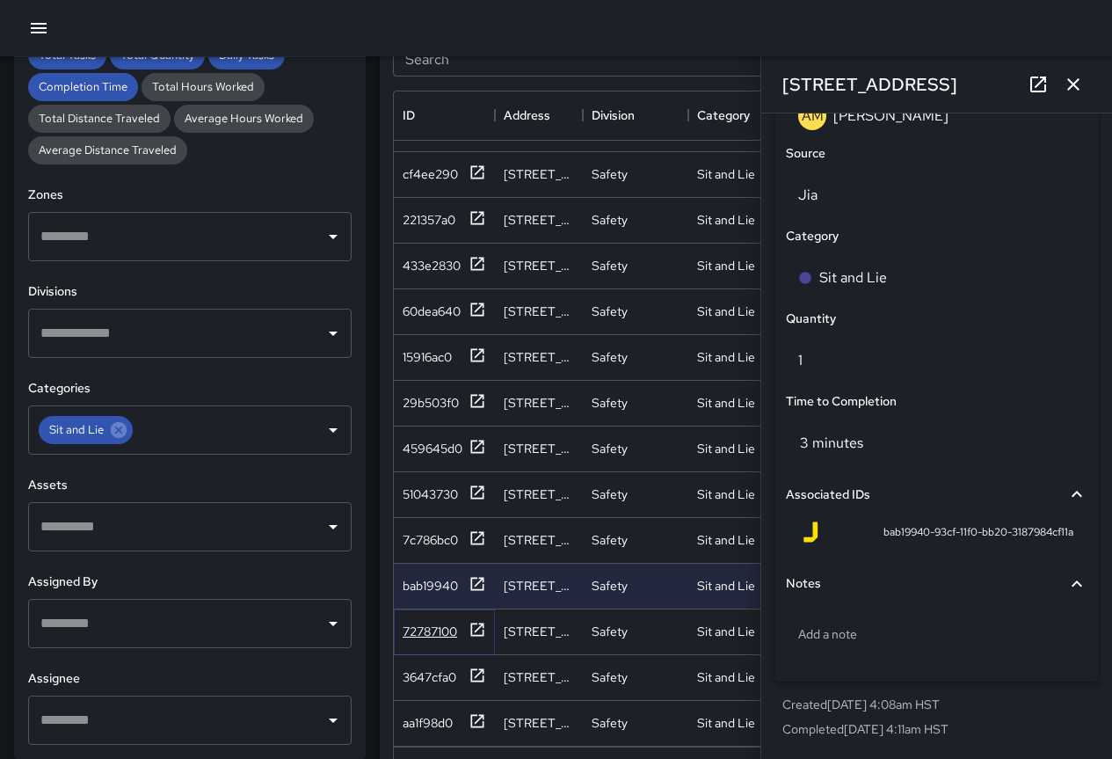
click at [434, 625] on div "72787100" at bounding box center [430, 632] width 55 height 18
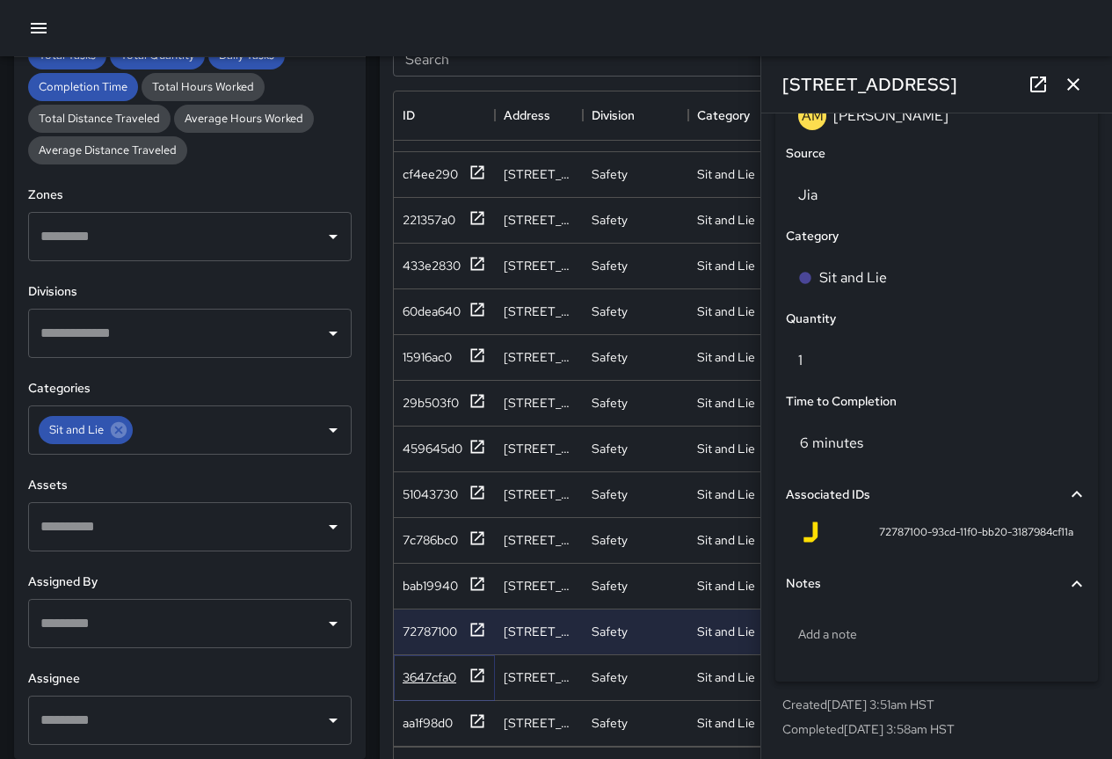
click at [421, 667] on div "3647cfa0" at bounding box center [445, 678] width 84 height 22
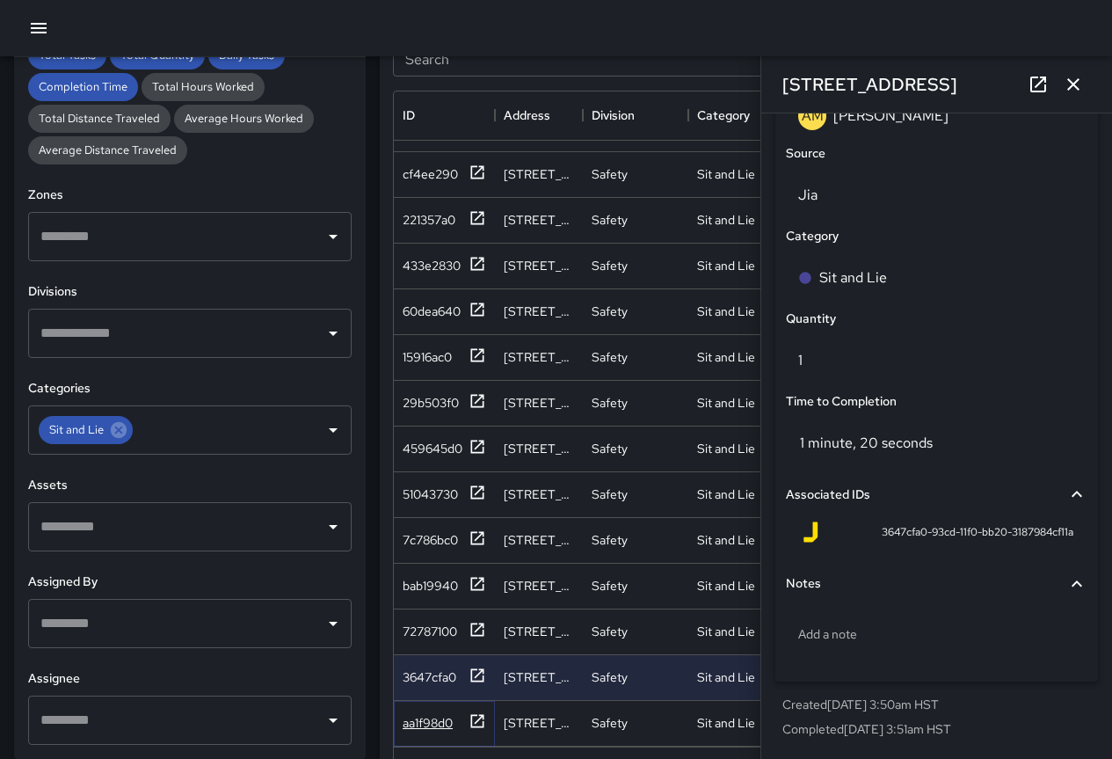
click at [417, 714] on div "aa1f98d0" at bounding box center [428, 723] width 50 height 18
